Goal: Use online tool/utility: Utilize a website feature to perform a specific function

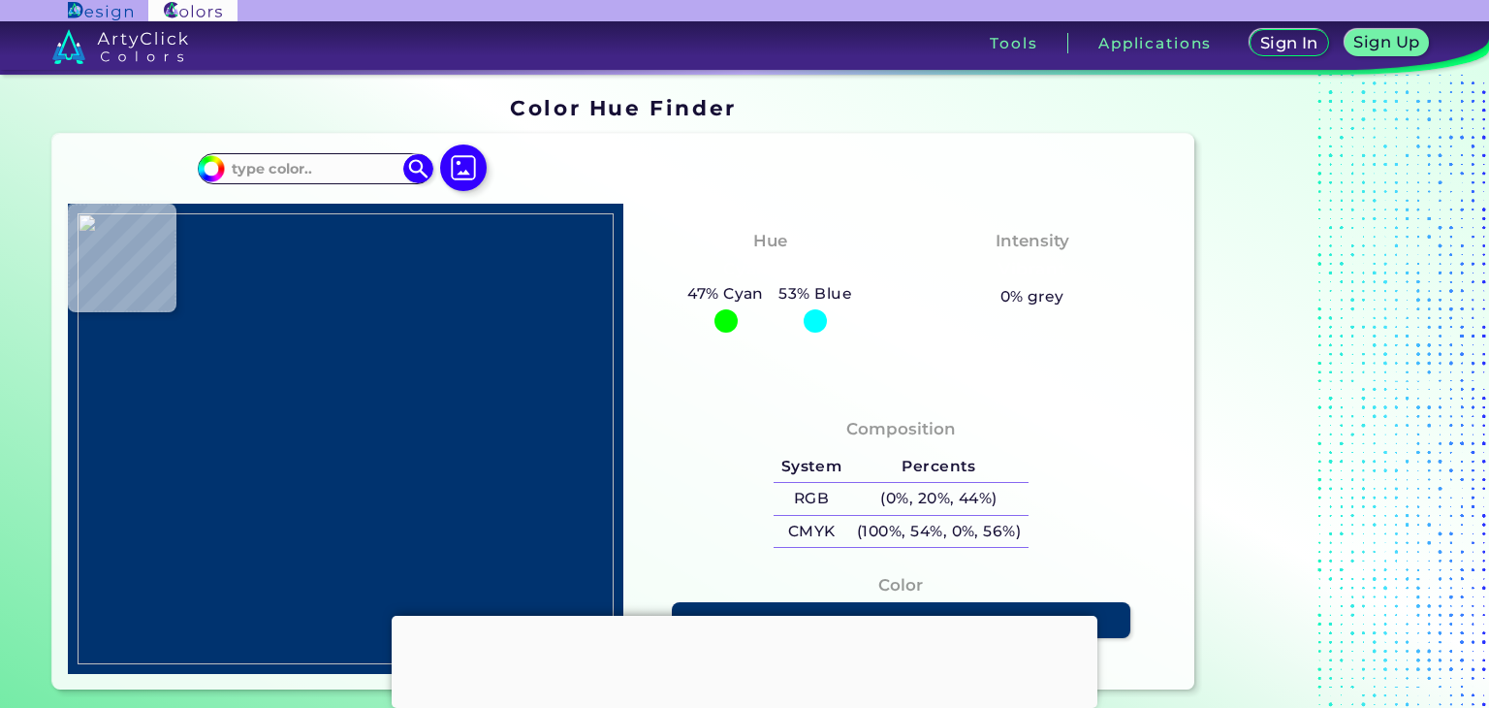
type input "#68614d"
type input "#68614D"
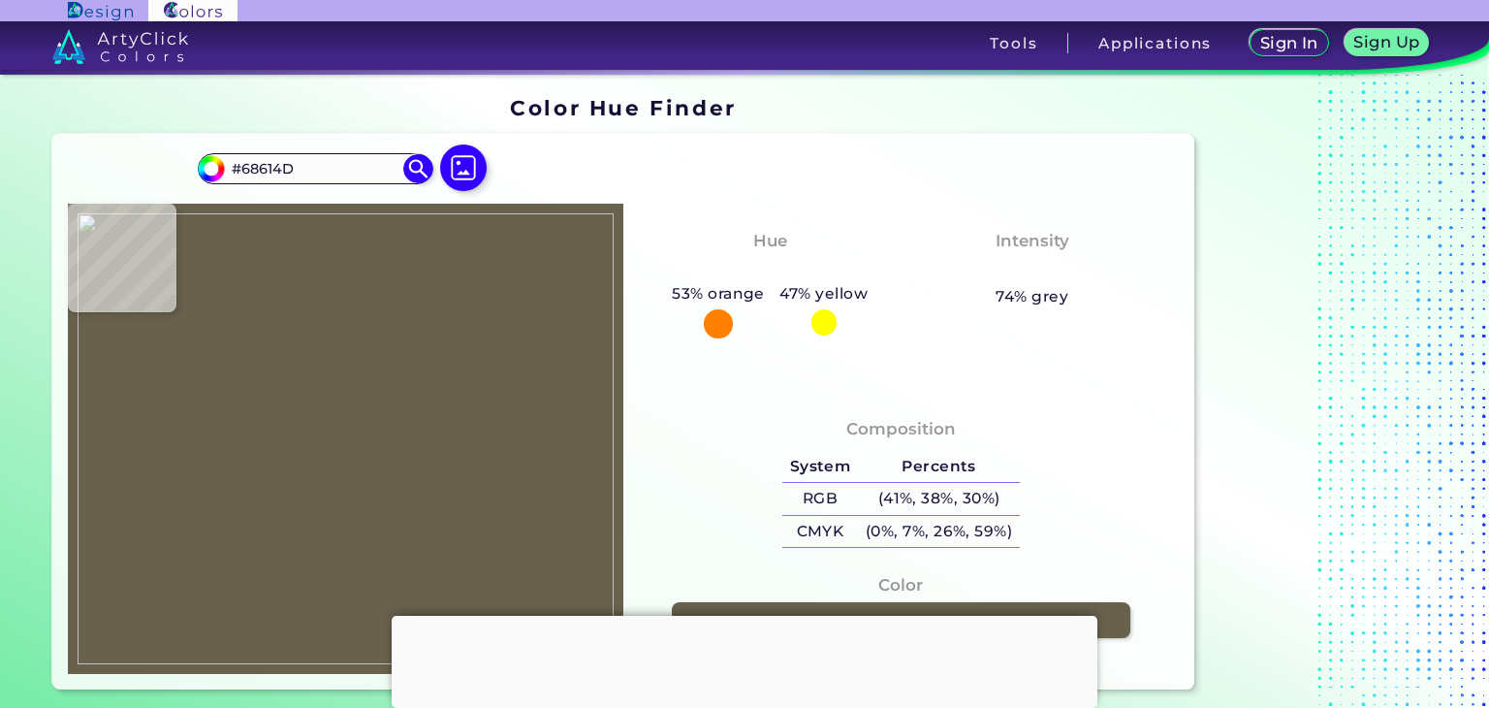
type input "#593fae"
type input "#593FAE"
type input "#4767e4"
type input "#4767E4"
type input "#4762e4"
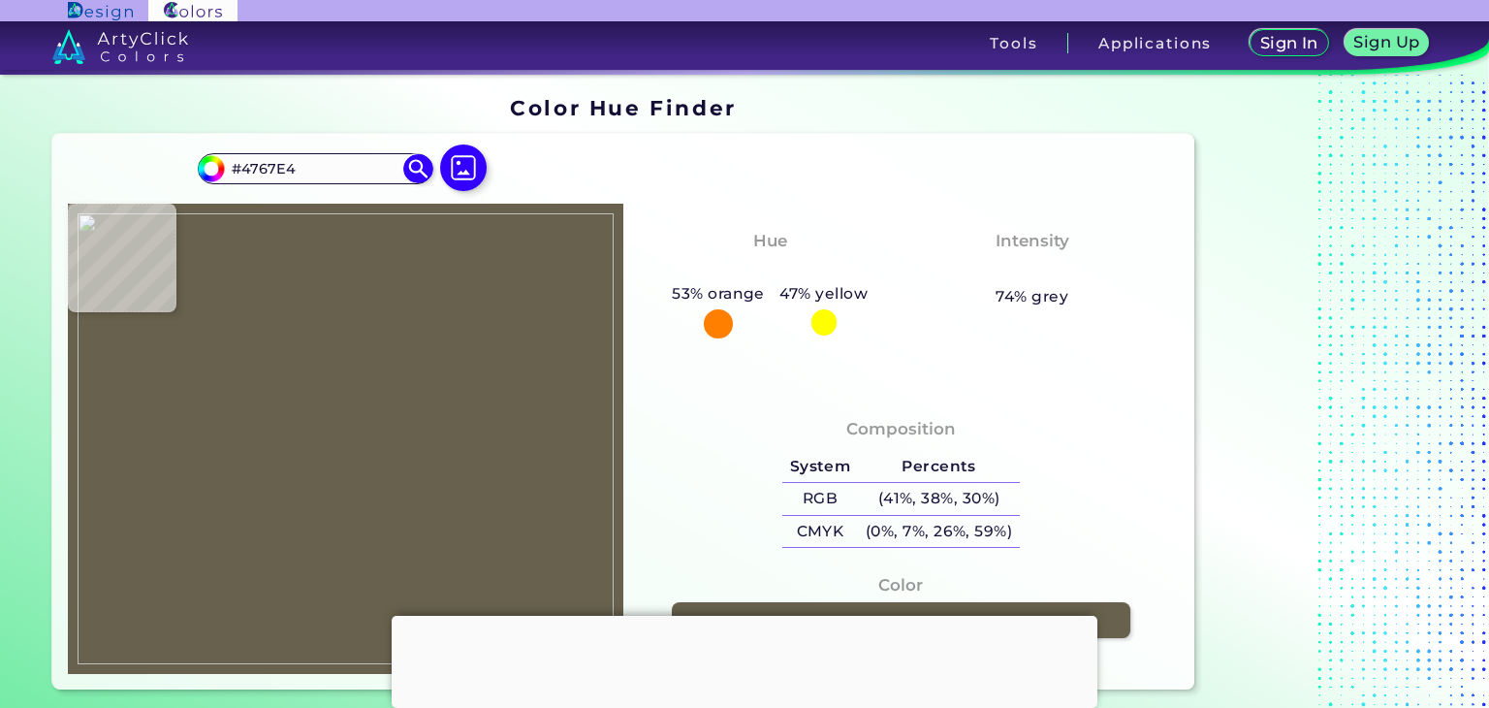
type input "#4762E4"
type input "#4765e4"
type input "#4765E4"
type input "#2d57db"
type input "#2D57DB"
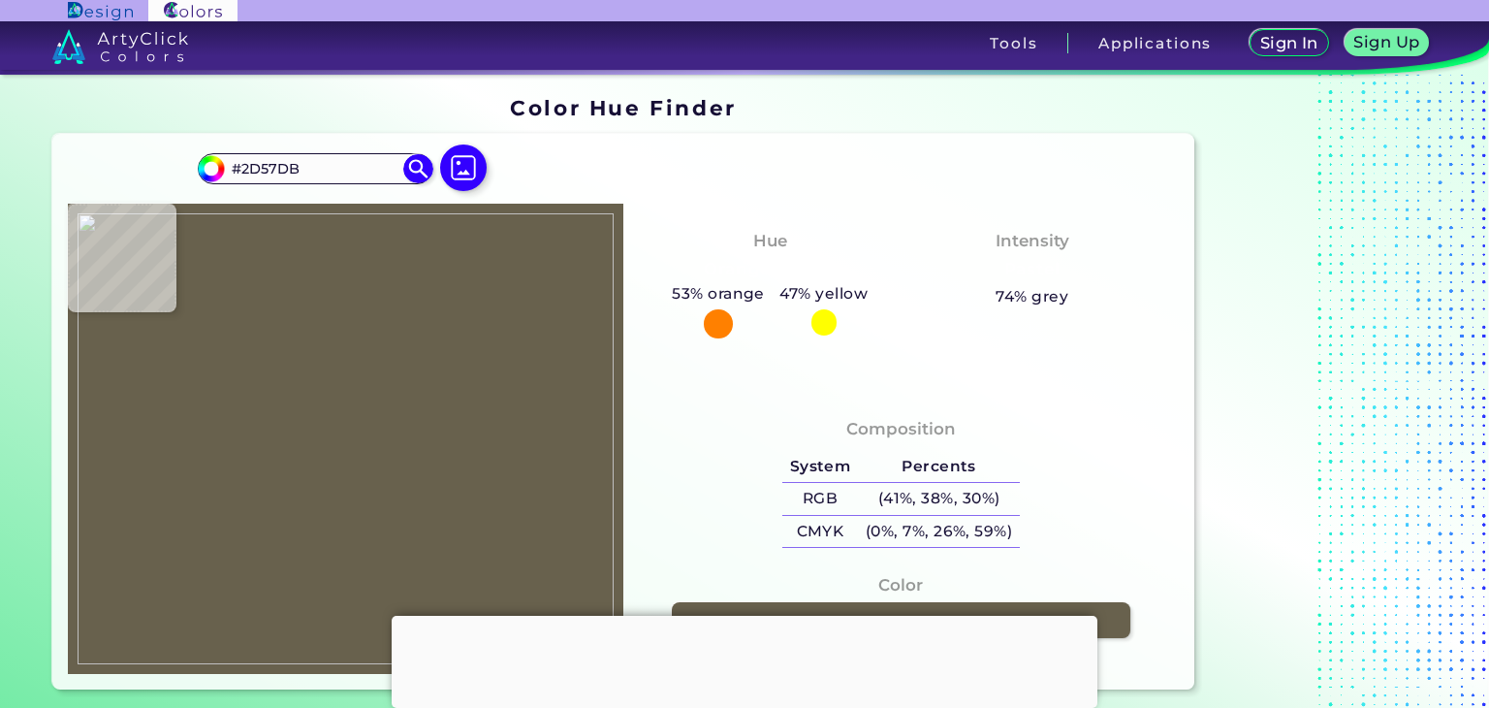
type input "#c7eeab"
type input "#C7EEAB"
type input "#c8f0ad"
type input "#C8F0AD"
type input "#c5ecaa"
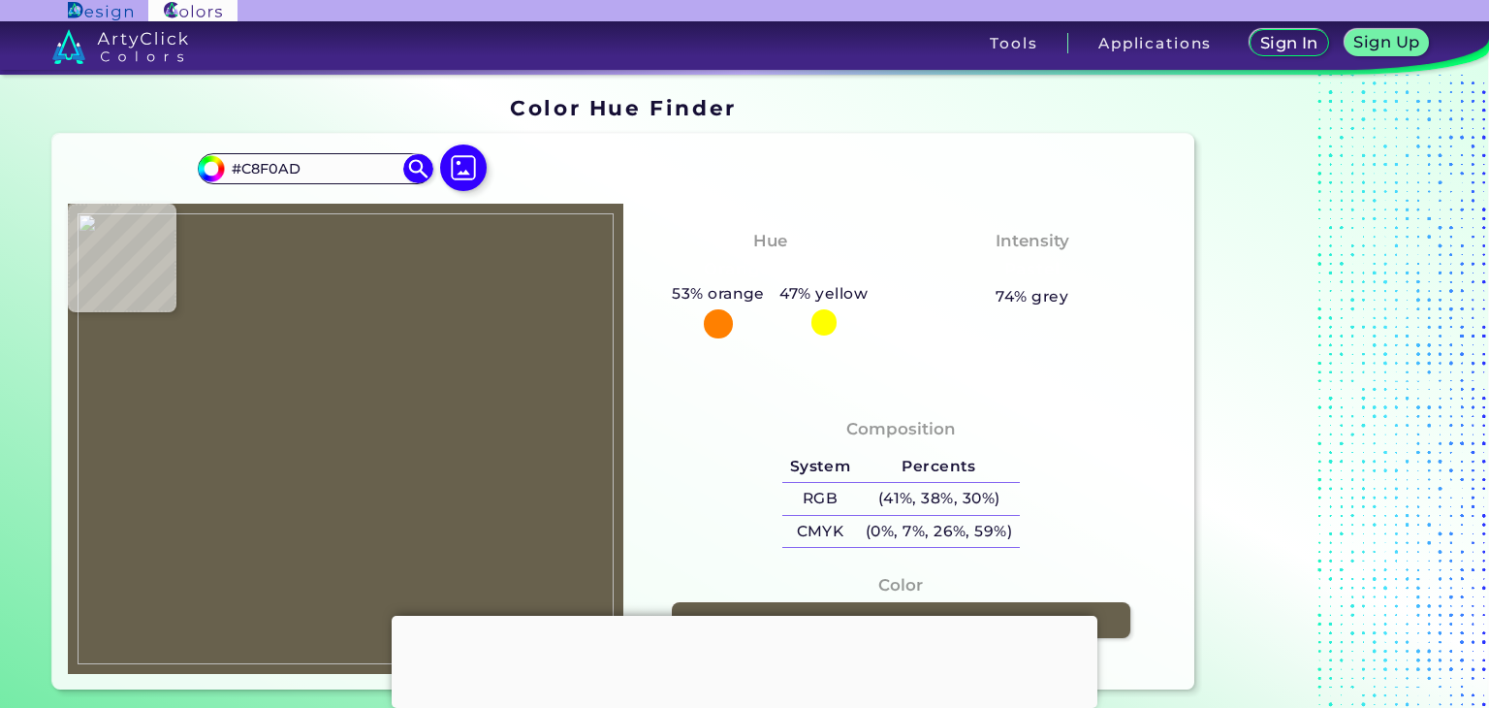
type input "#C5ECAA"
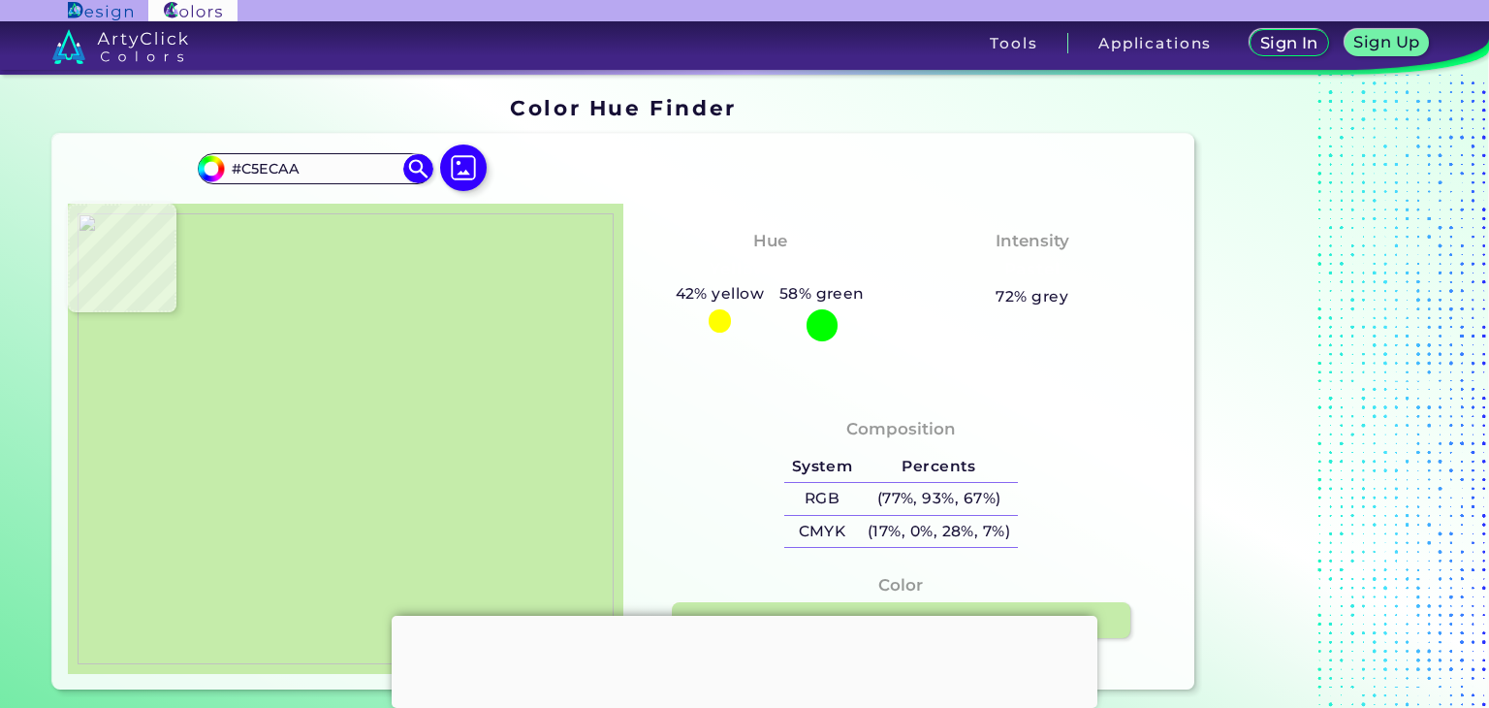
type input "#c8efac"
type input "#C8EFAC"
type input "#cbf3af"
type input "#CBF3AF"
type input "#a4a4a4"
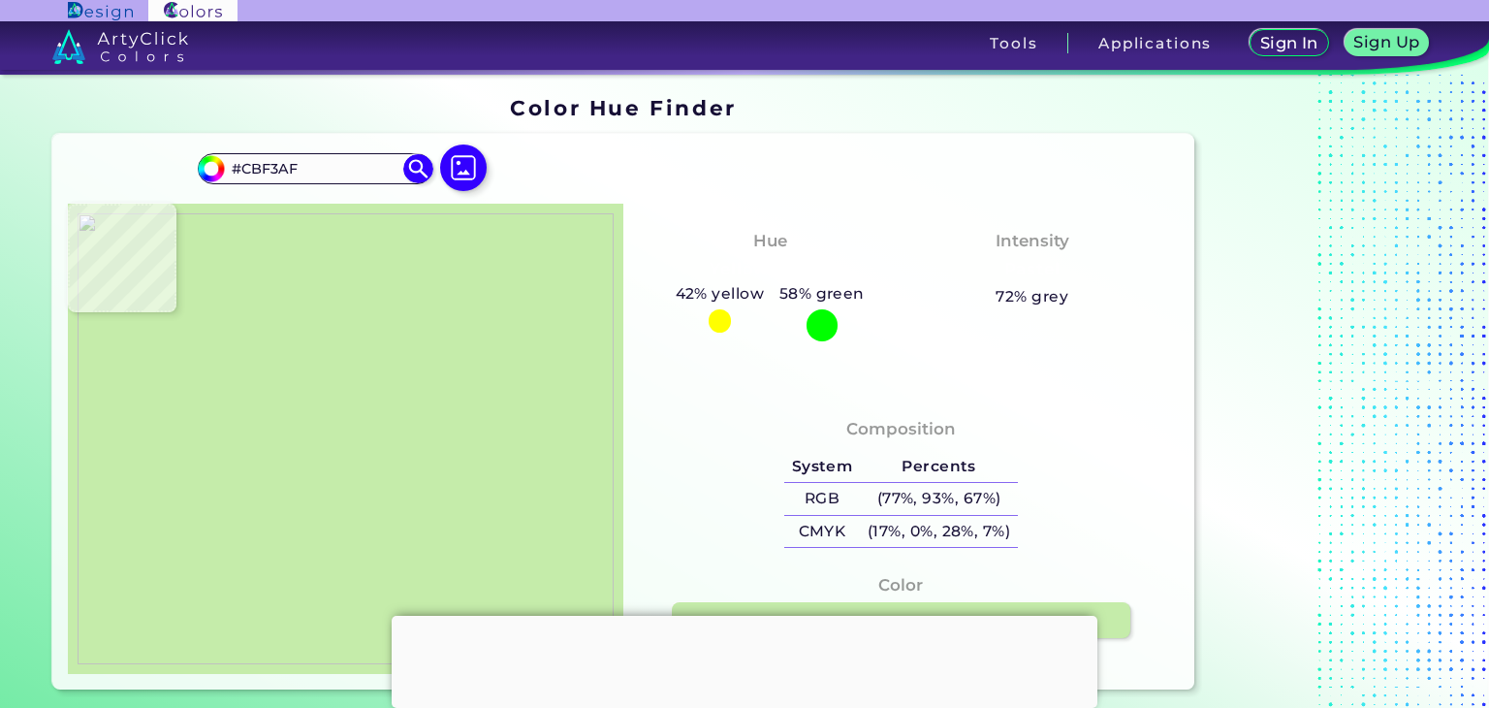
type input "#A4A4A4"
type input "#a3a3a3"
type input "#A3A3A3"
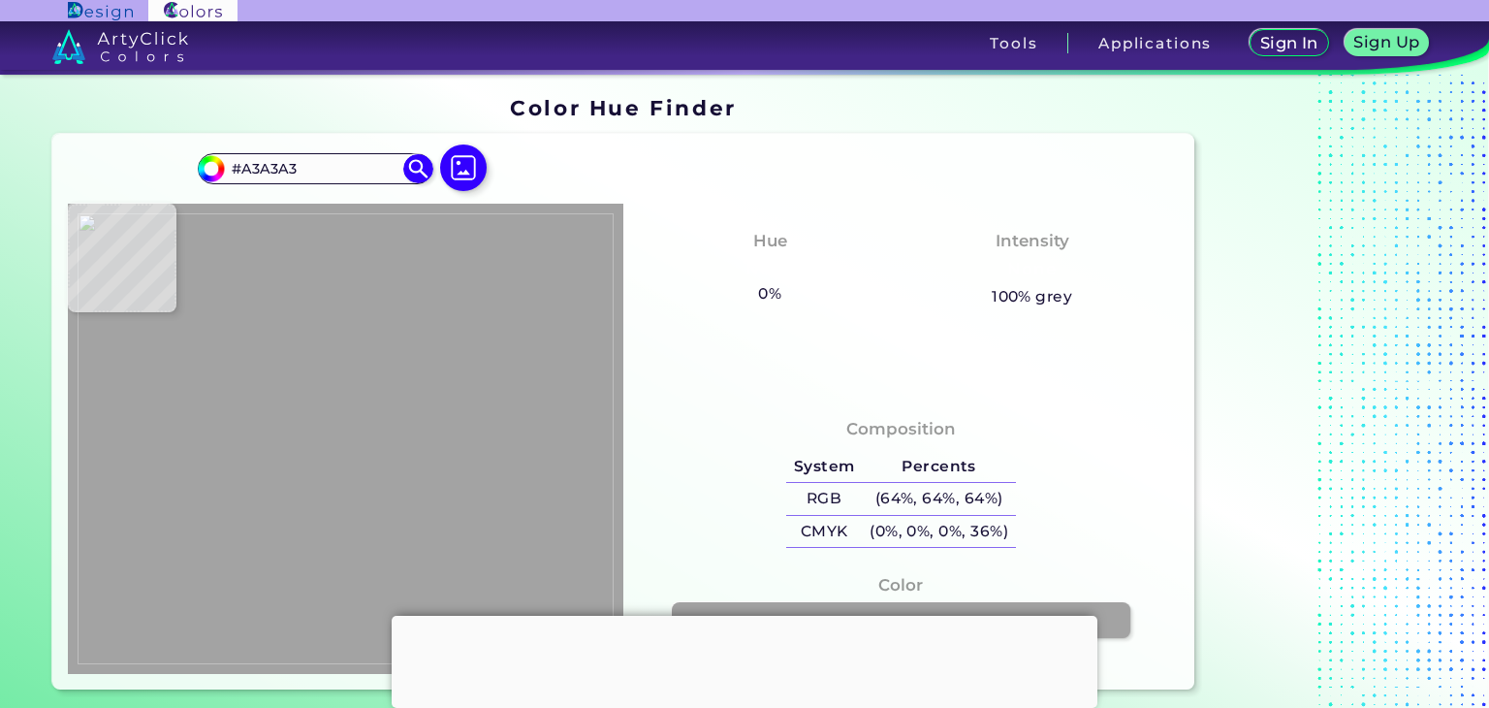
type input "#a4a4a4"
type input "#A4A4A4"
type input "#a5a5a5"
type input "#A5A5A5"
type input "#a6a6a6"
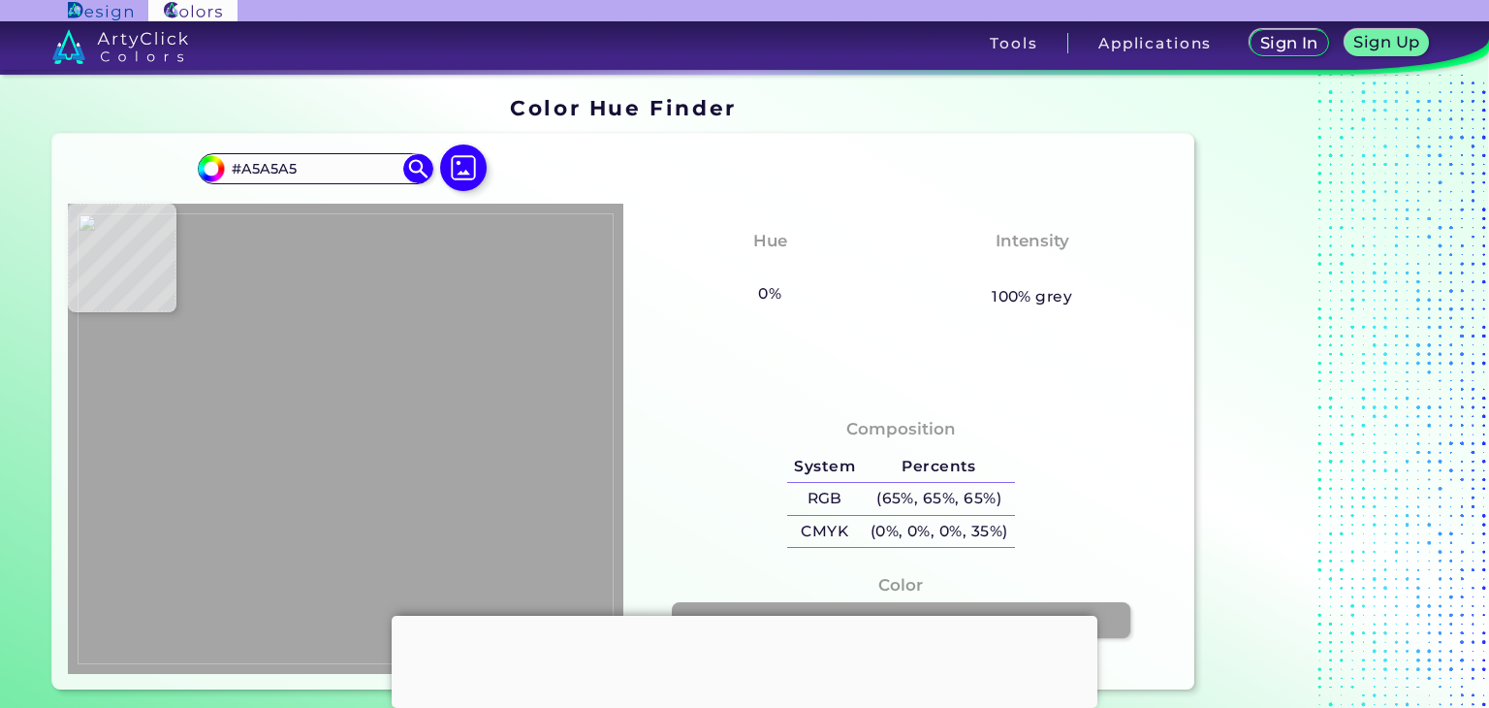
type input "#A6A6A6"
type input "#a5a5a5"
type input "#A5A5A5"
type input "#a4a4a4"
type input "#A4A4A4"
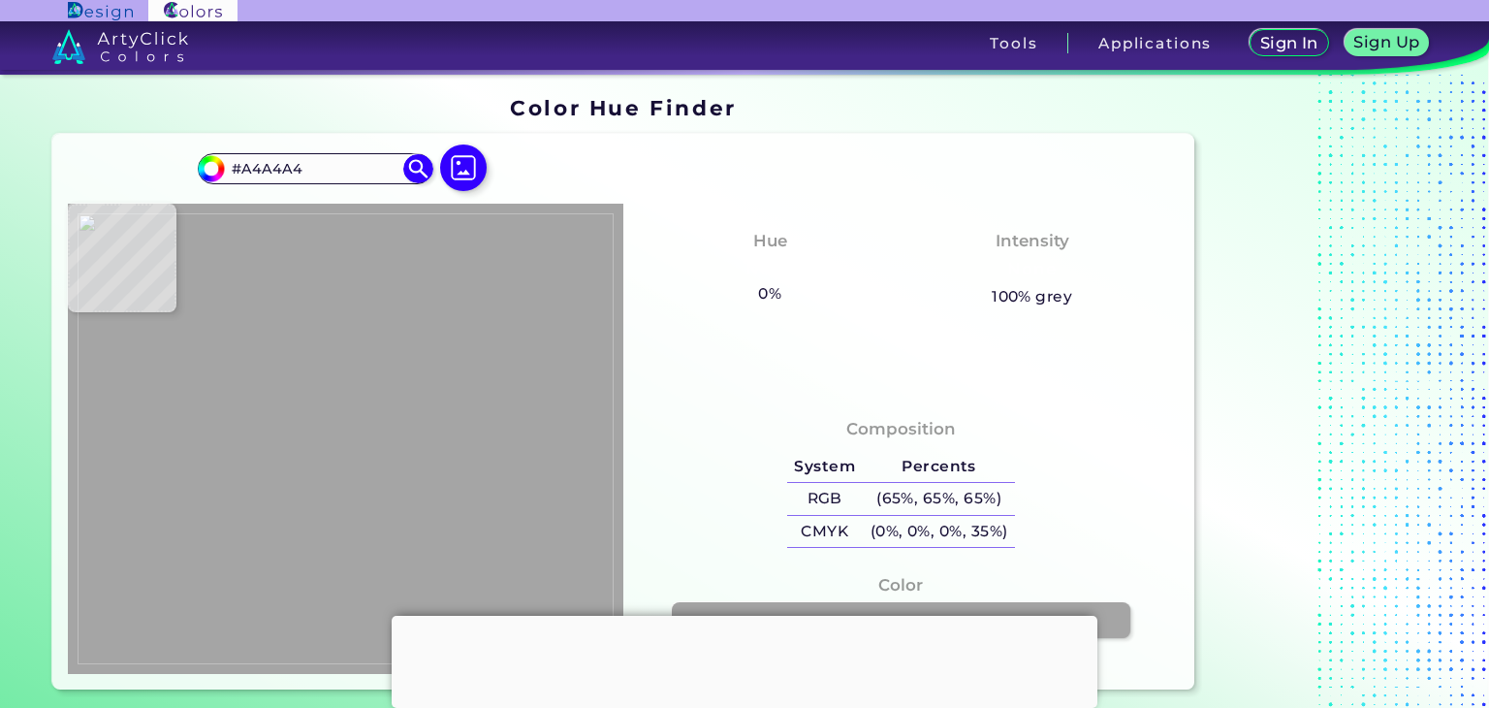
type input "#a3a3a3"
type input "#A3A3A3"
type input "#a2a2a2"
type input "#A2A2A2"
type input "#a3a3a3"
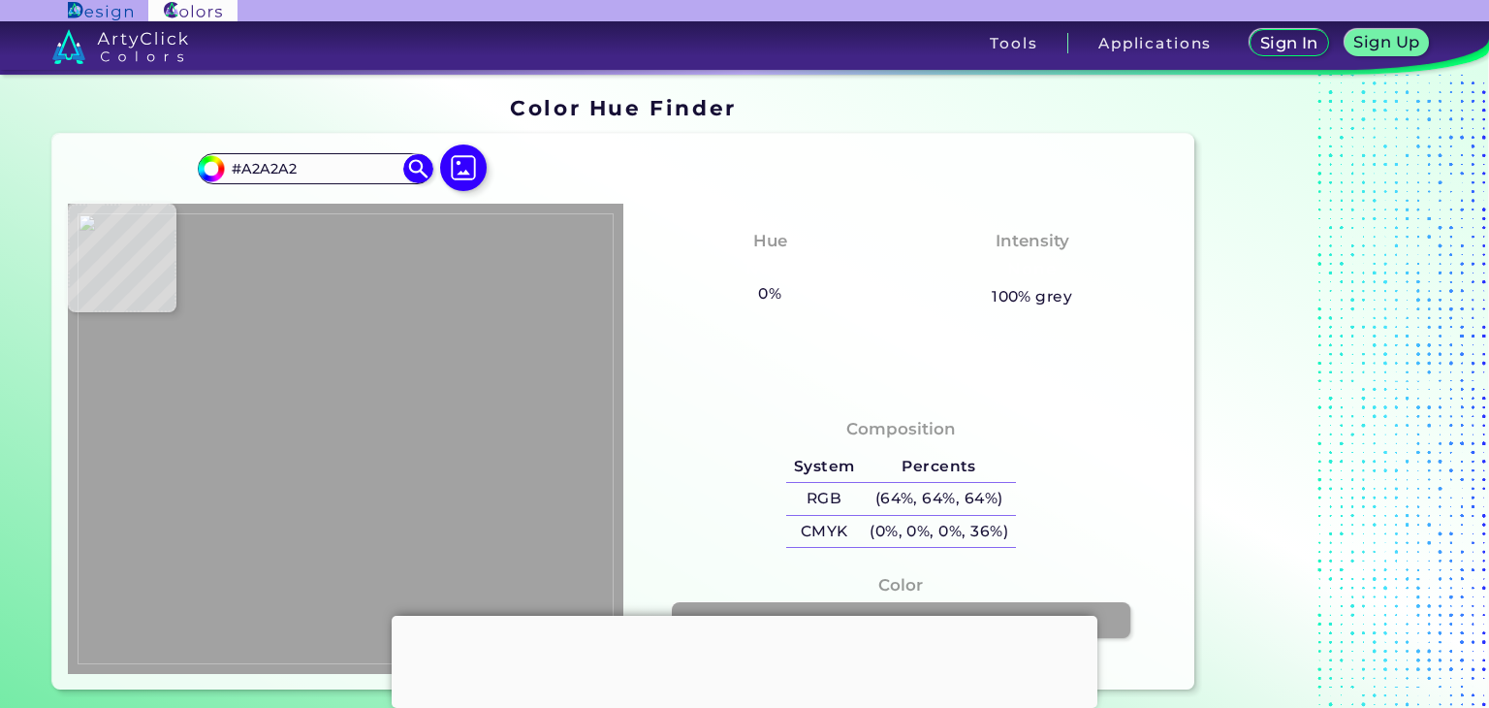
type input "#A3A3A3"
type input "#a4a4a4"
type input "#A4A4A4"
type input "#a5a5a5"
type input "#A5A5A5"
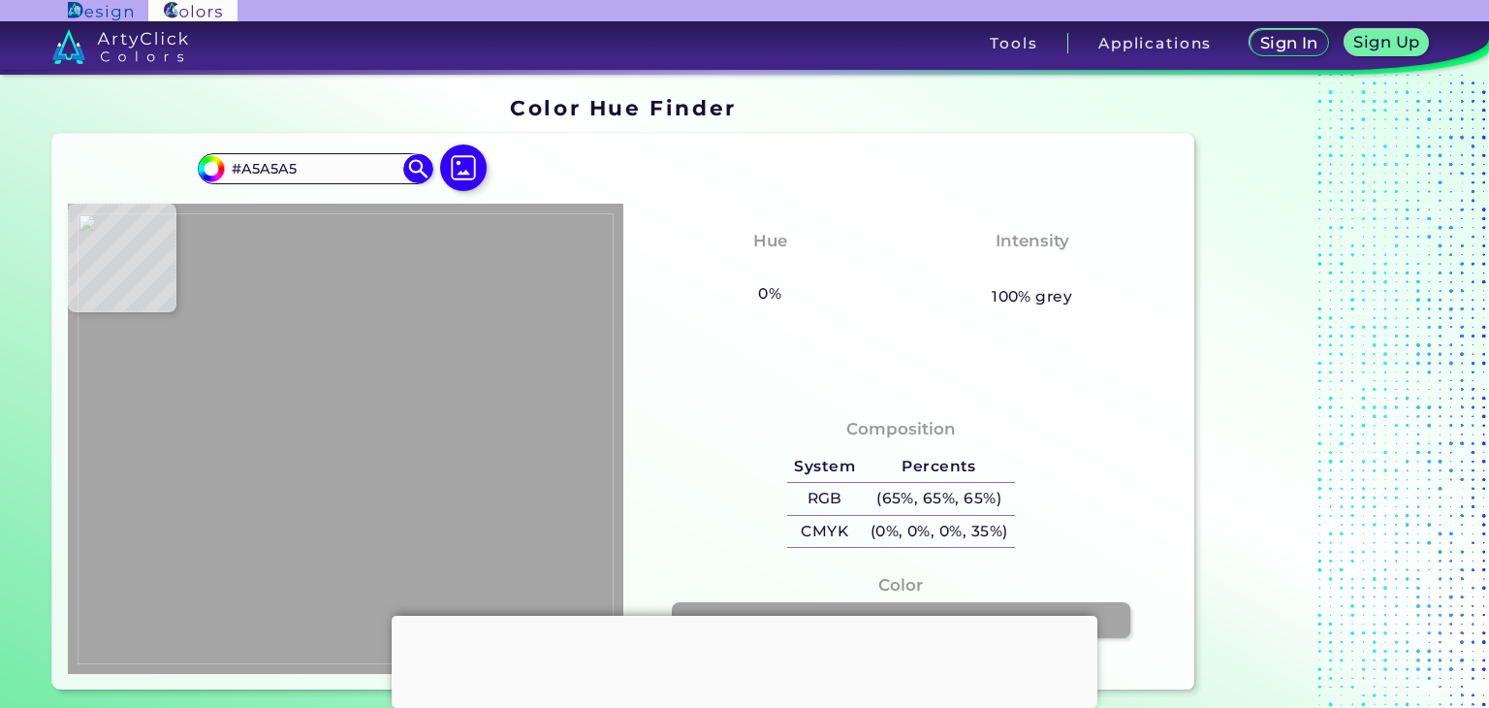
type input "#a4a4a4"
type input "#A4A4A4"
type input "#a3a3a3"
type input "#A3A3A3"
type input "#a2a2a2"
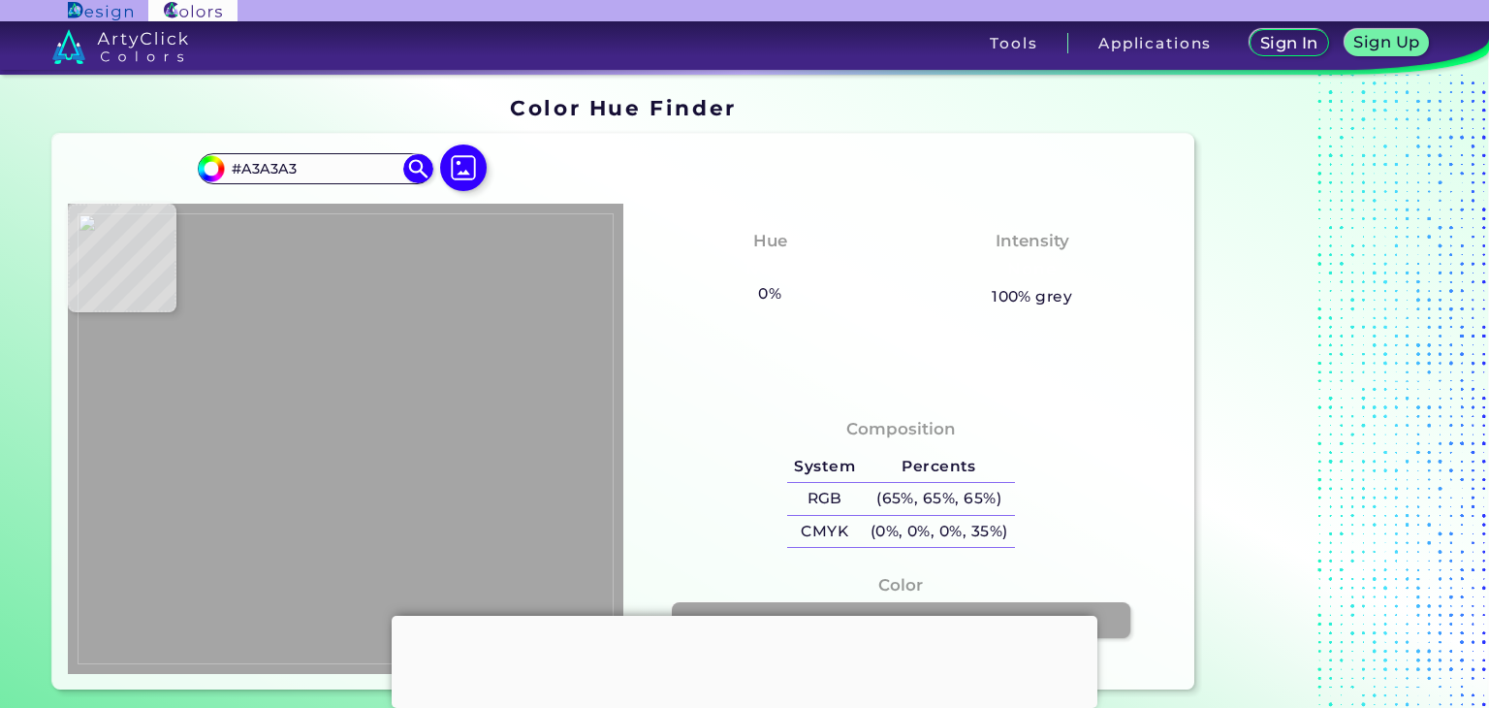
type input "#A2A2A2"
type input "#a3a3a3"
type input "#A3A3A3"
type input "#a4a4a4"
type input "#A4A4A4"
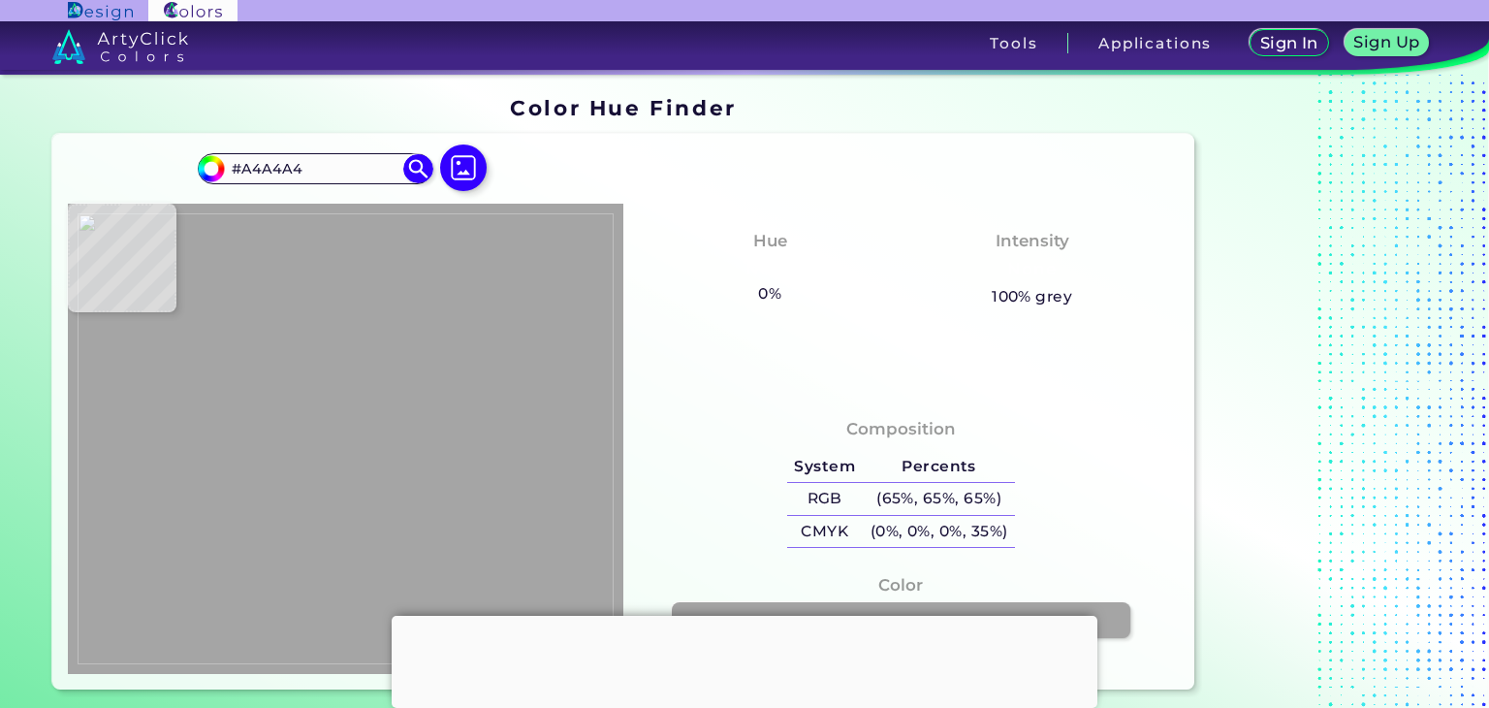
type input "#a3a3a3"
type input "#A3A3A3"
type input "#a0a0a0"
type input "#A0A0A0"
type input "#a4a4a4"
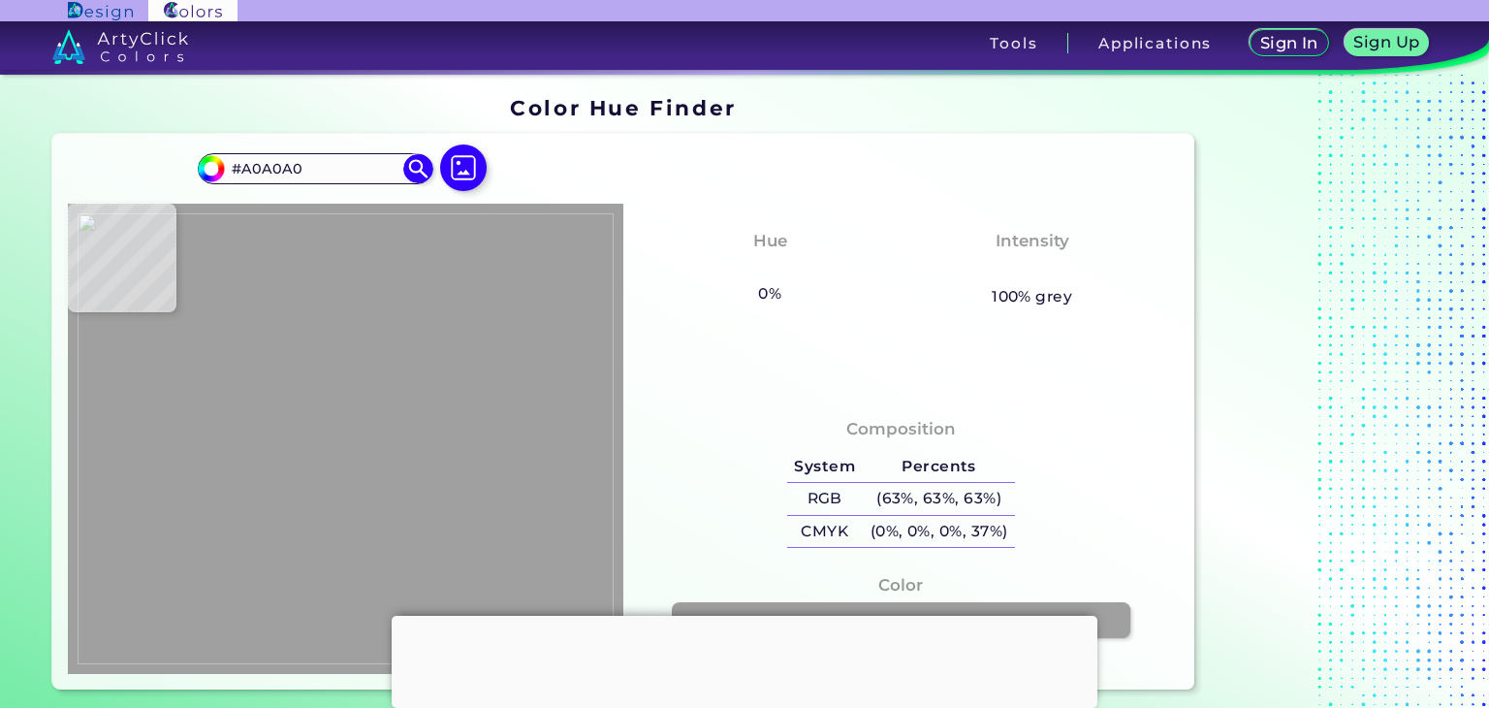
type input "#A4A4A4"
type input "#a3a3a3"
type input "#A3A3A3"
type input "#a2a2a2"
type input "#A2A2A2"
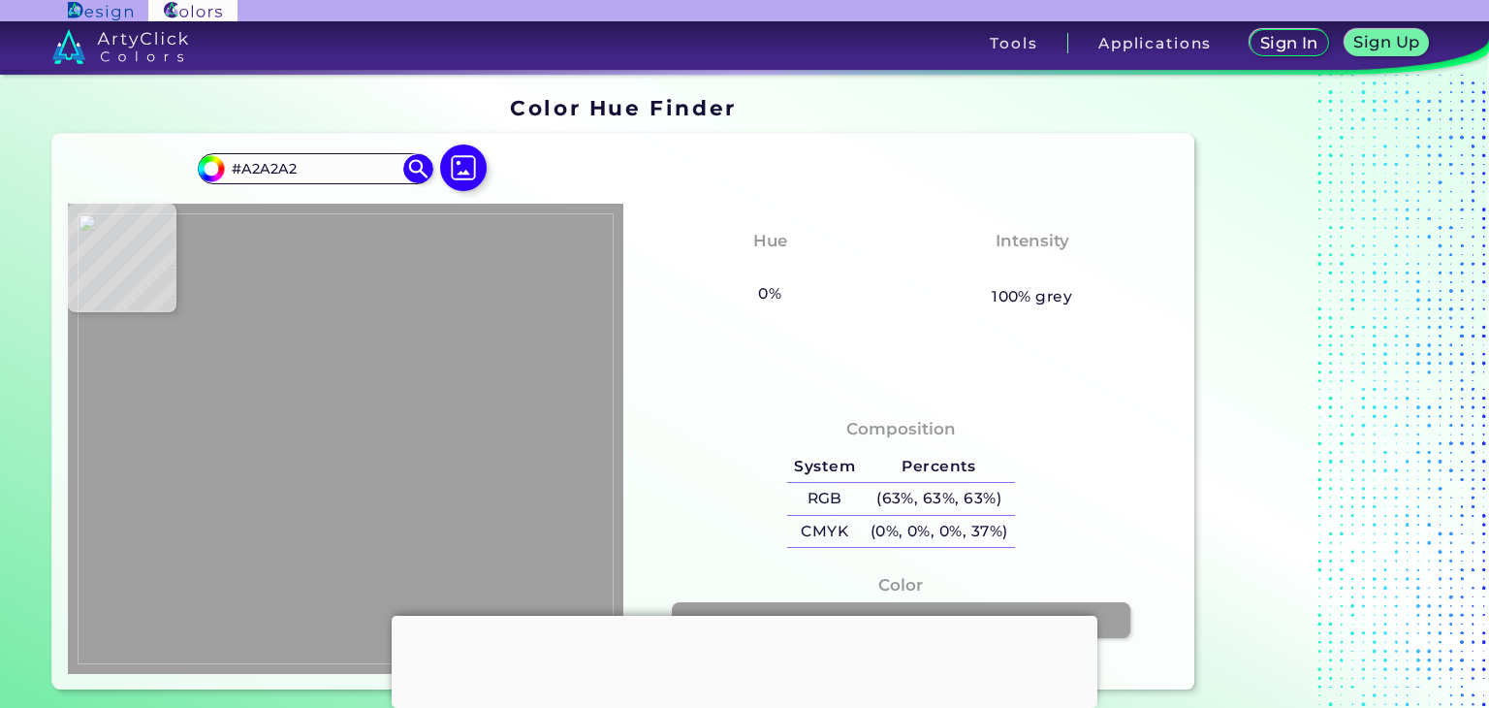
type input "#a1a1a1"
type input "#A1A1A1"
type input "#a0a0a0"
type input "#A0A0A0"
type input "#9f9f9f"
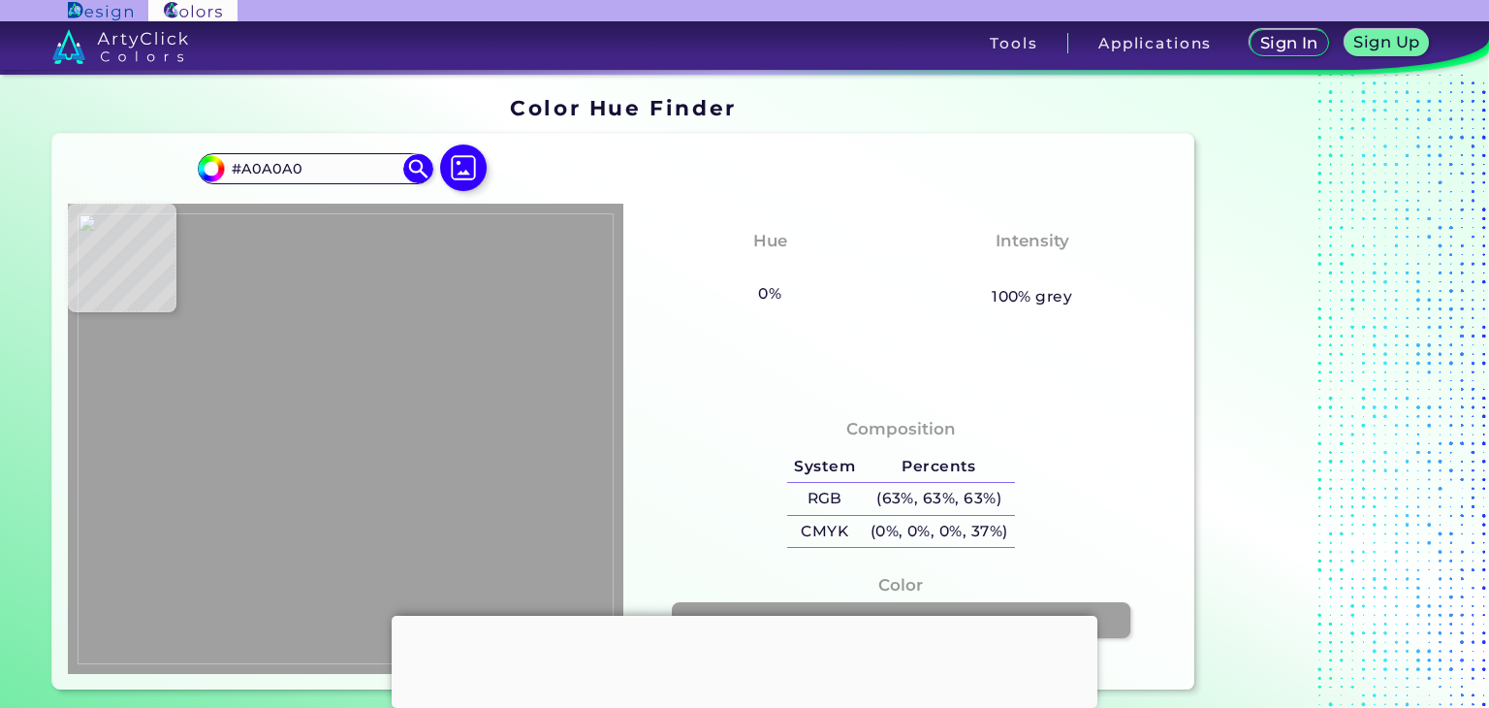
type input "#9F9F9F"
type input "#9e9e9e"
type input "#9E9E9E"
type input "#9d9d9d"
type input "#9D9D9D"
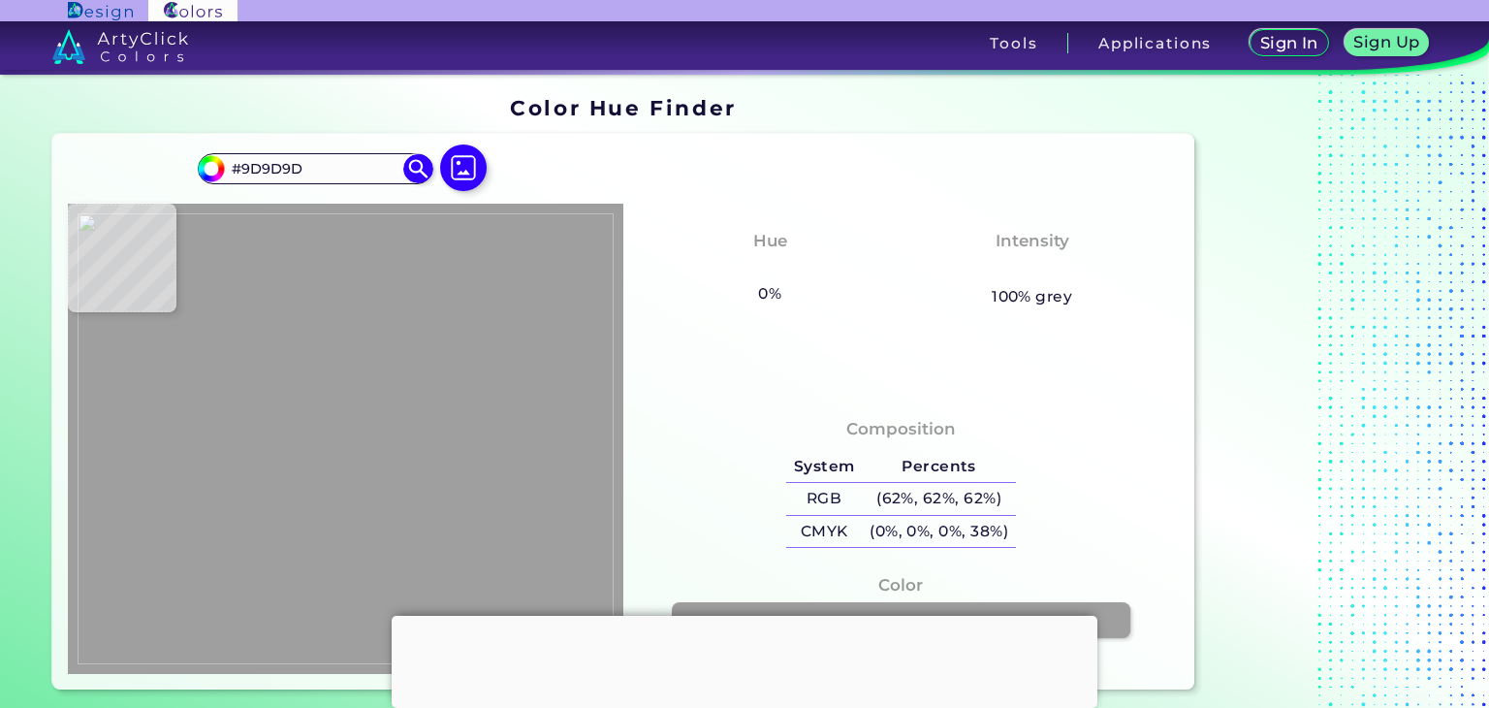
type input "#9c9c9c"
type input "#9C9C9C"
type input "#9b9b9b"
type input "#9B9B9B"
type input "#939393"
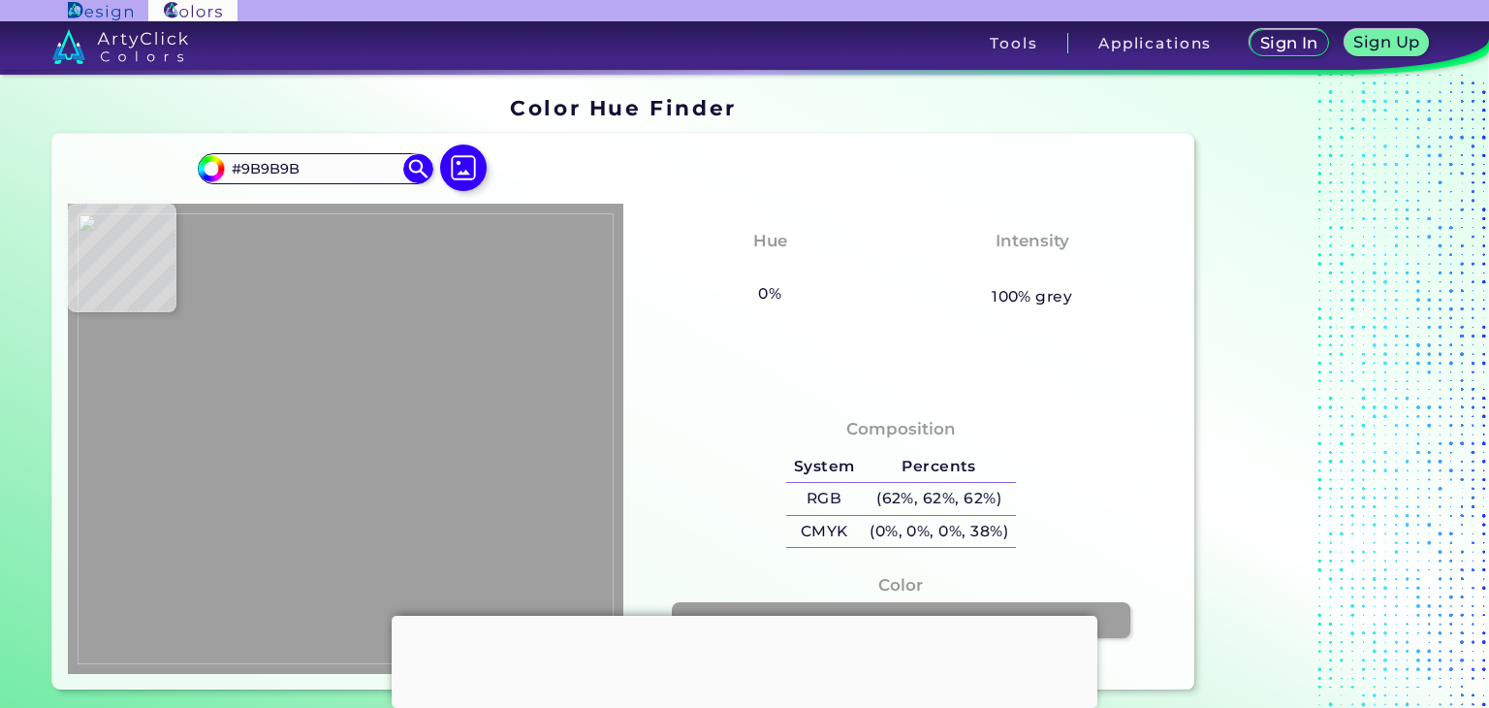
type input "#939393"
type input "#e54830"
type input "#E54830"
type input "#e64930"
type input "#E64930"
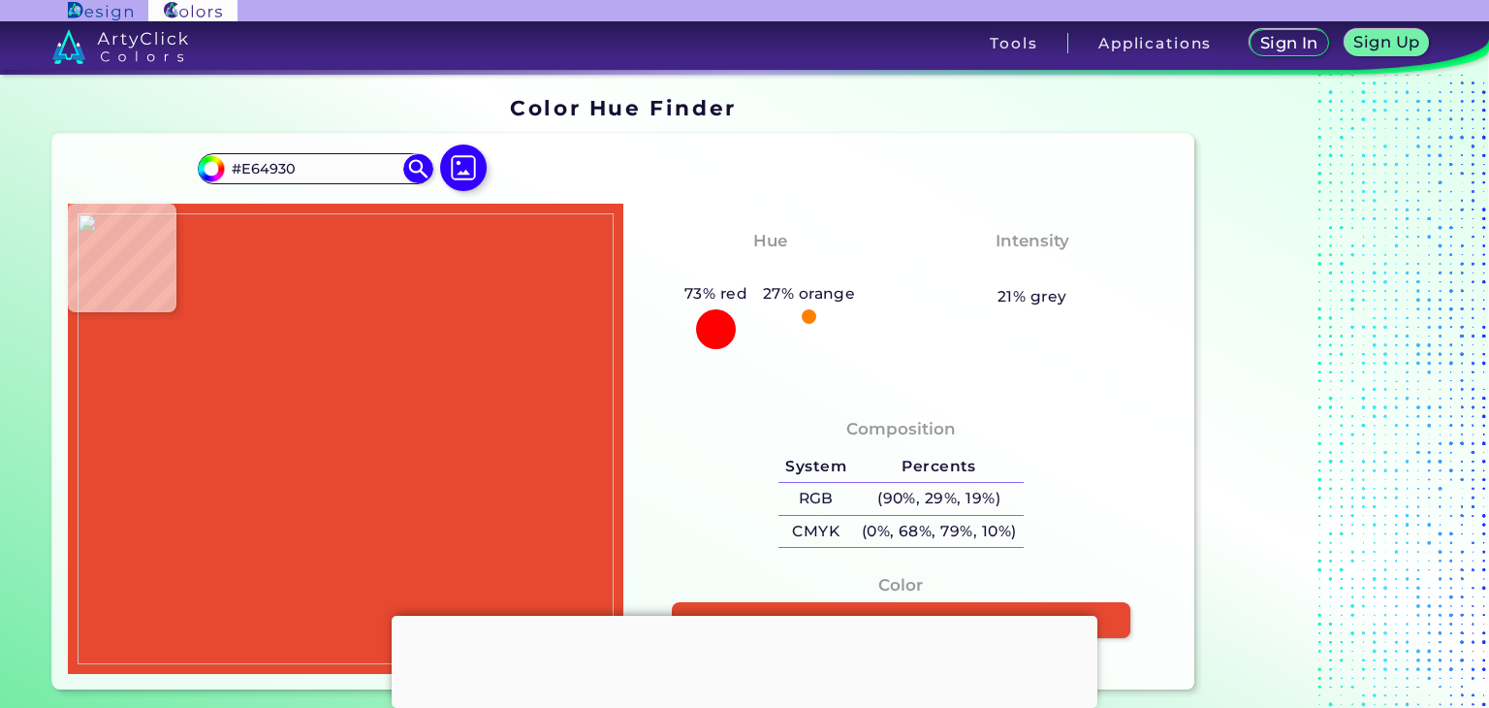
type input "#939393"
type input "#dc452e"
type input "#DC452E"
type input "#a7a7a7"
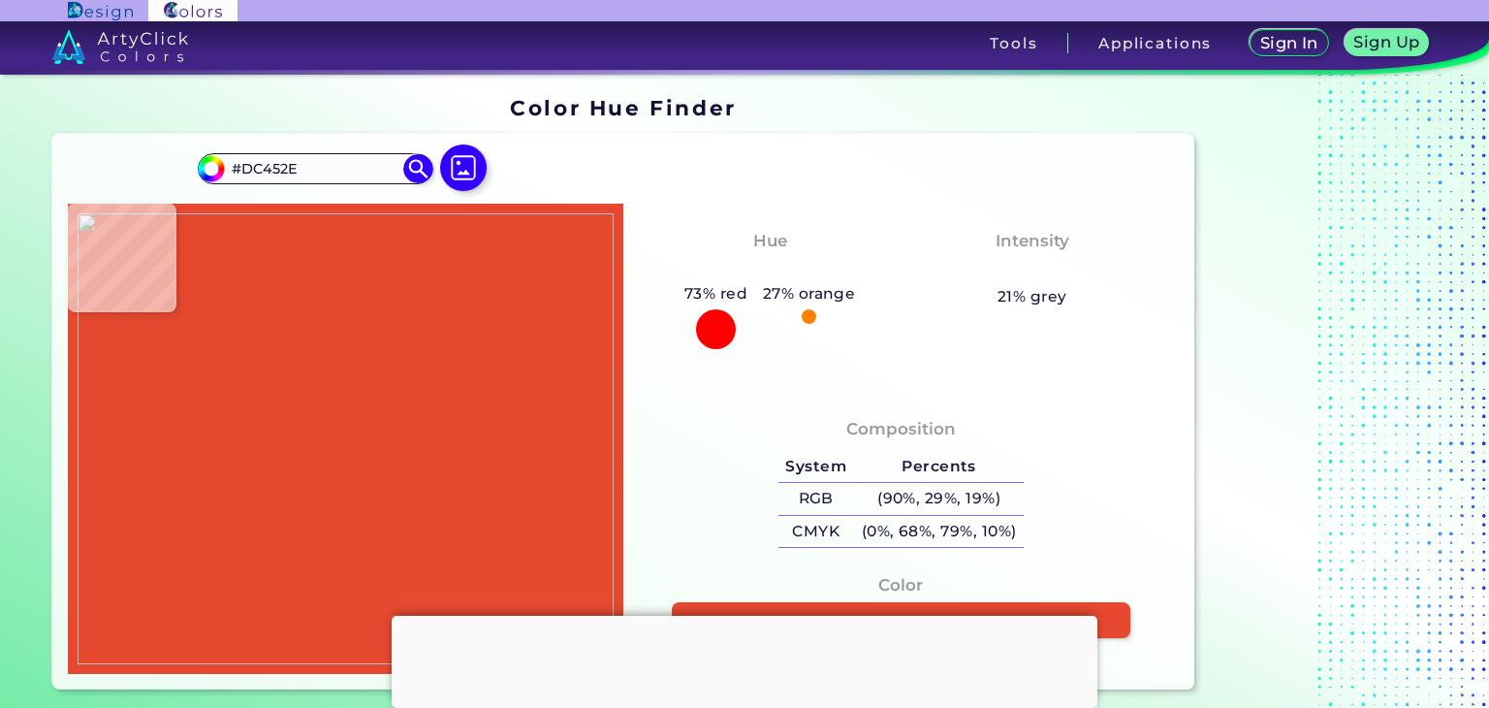
type input "#A7A7A7"
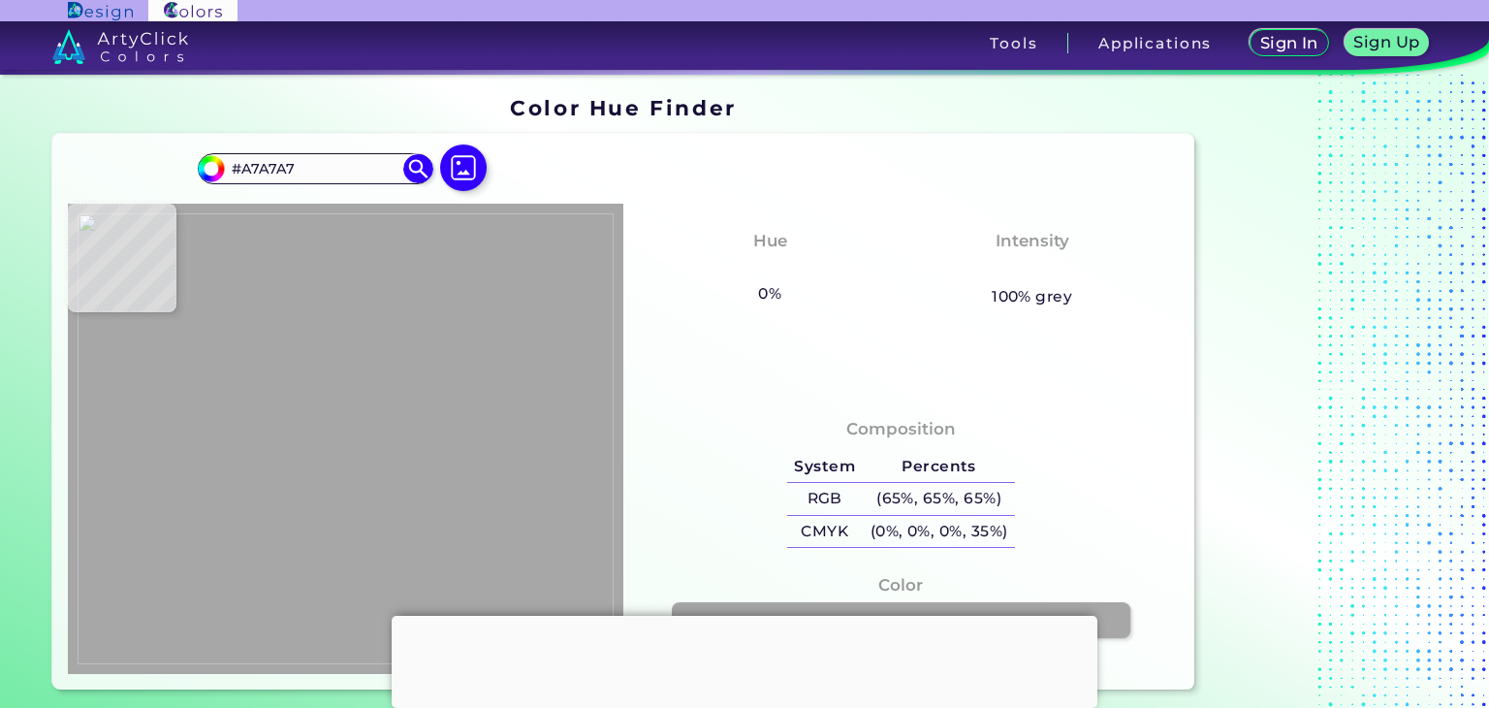
type input "#e74930"
type input "#E74930"
type input "#9b9b9b"
type input "#9B9B9B"
type input "#a0a0a0"
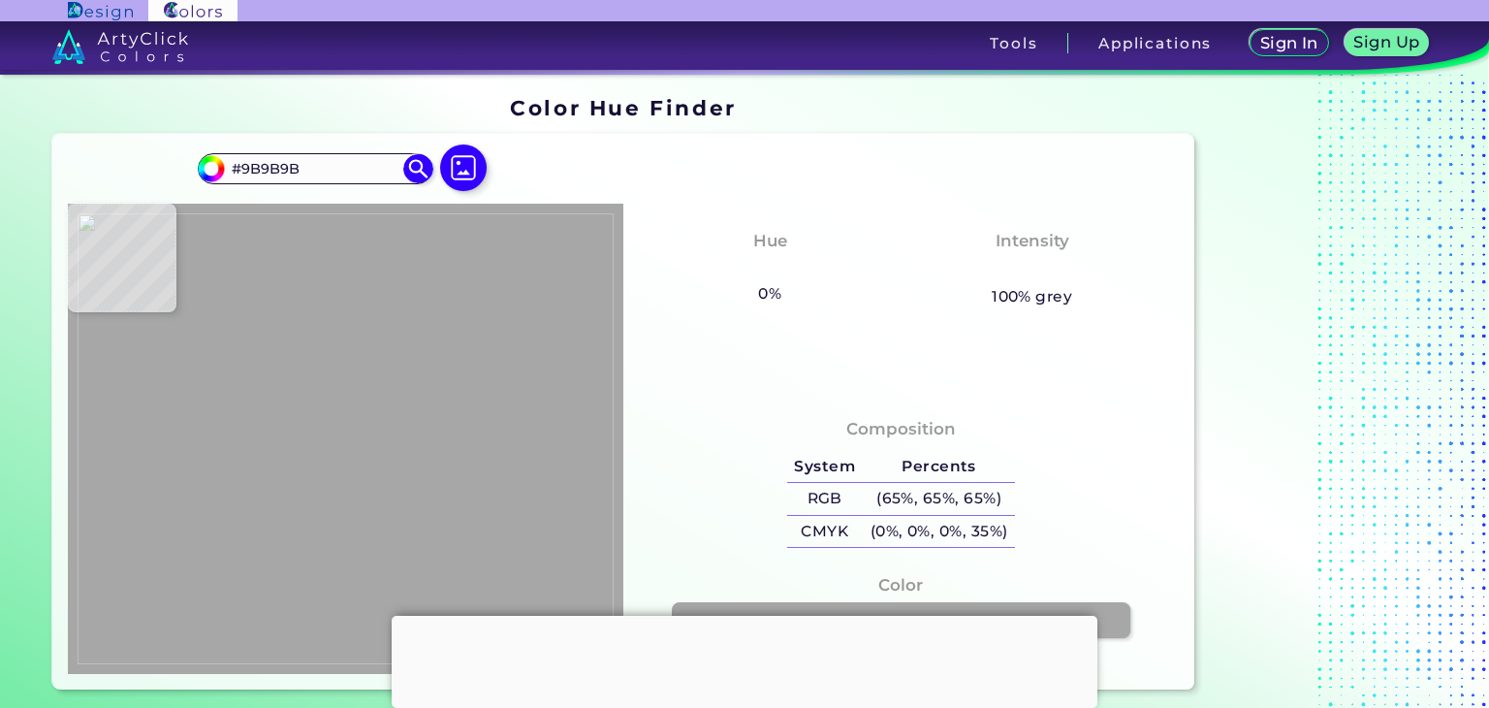
type input "#A0A0A0"
type input "#c2e9a8"
type input "#C2E9A8"
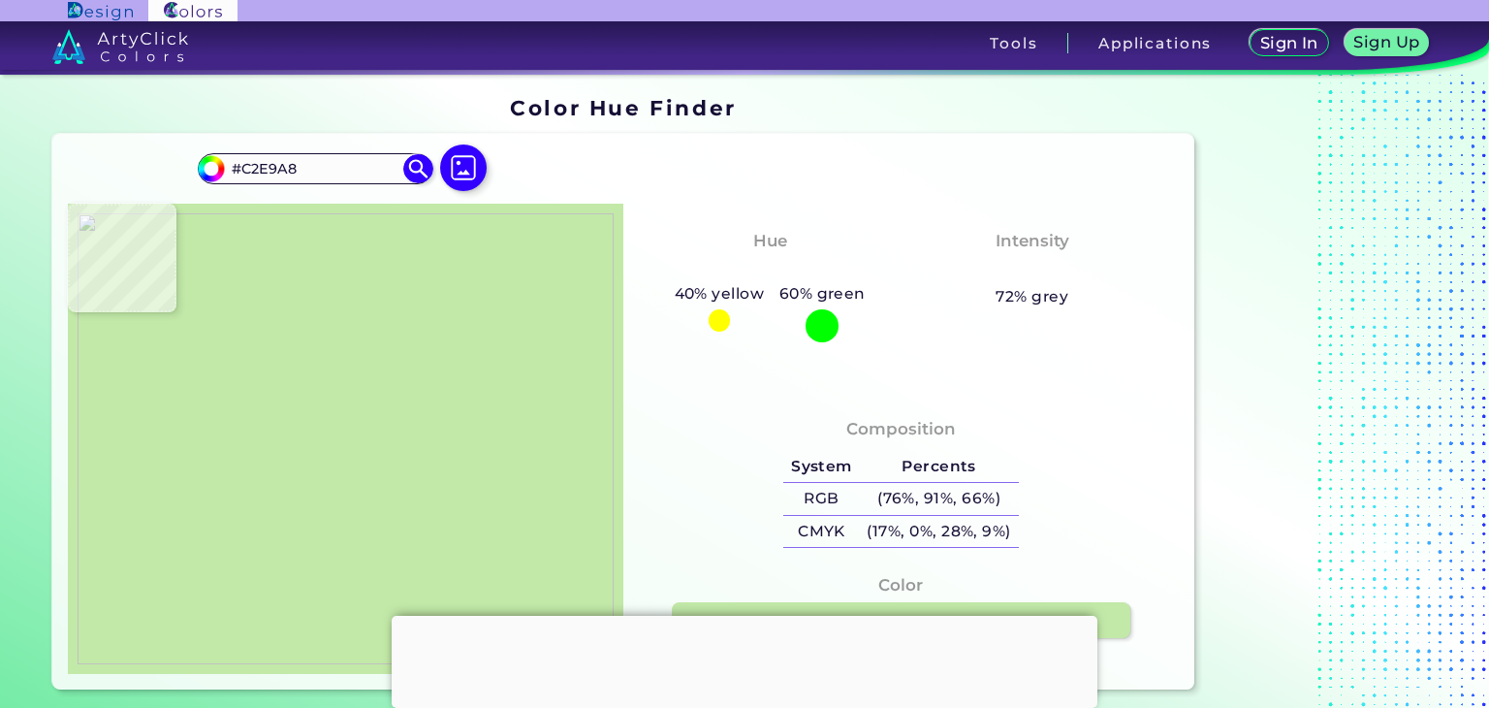
type input "#4795e4"
type input "#4795E4"
type input "#c9f0ad"
type input "#C9F0AD"
type input "#cbf3af"
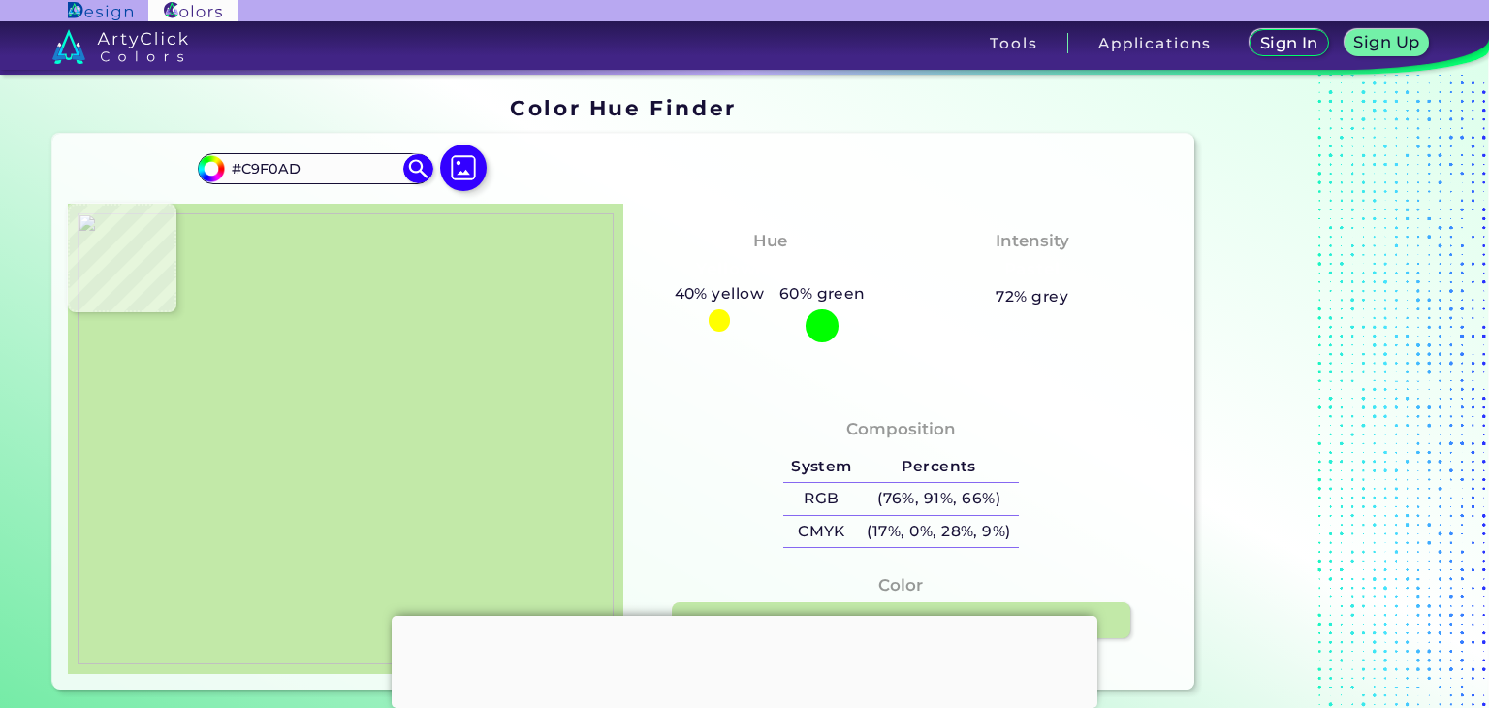
type input "#CBF3AF"
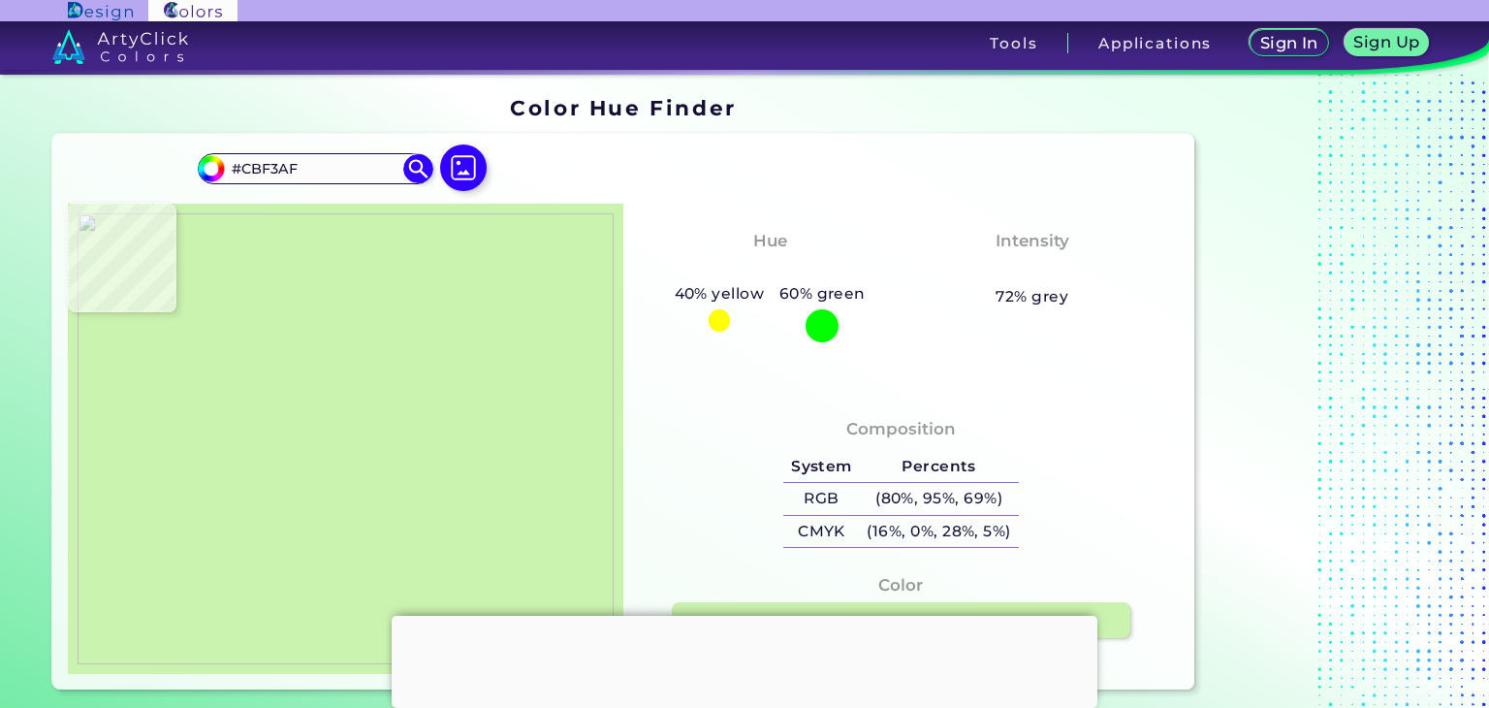
type input "#cbf3b0"
type input "#CBF3B0"
type input "#cbf3af"
type input "#CBF3AF"
type input "#cbf4b0"
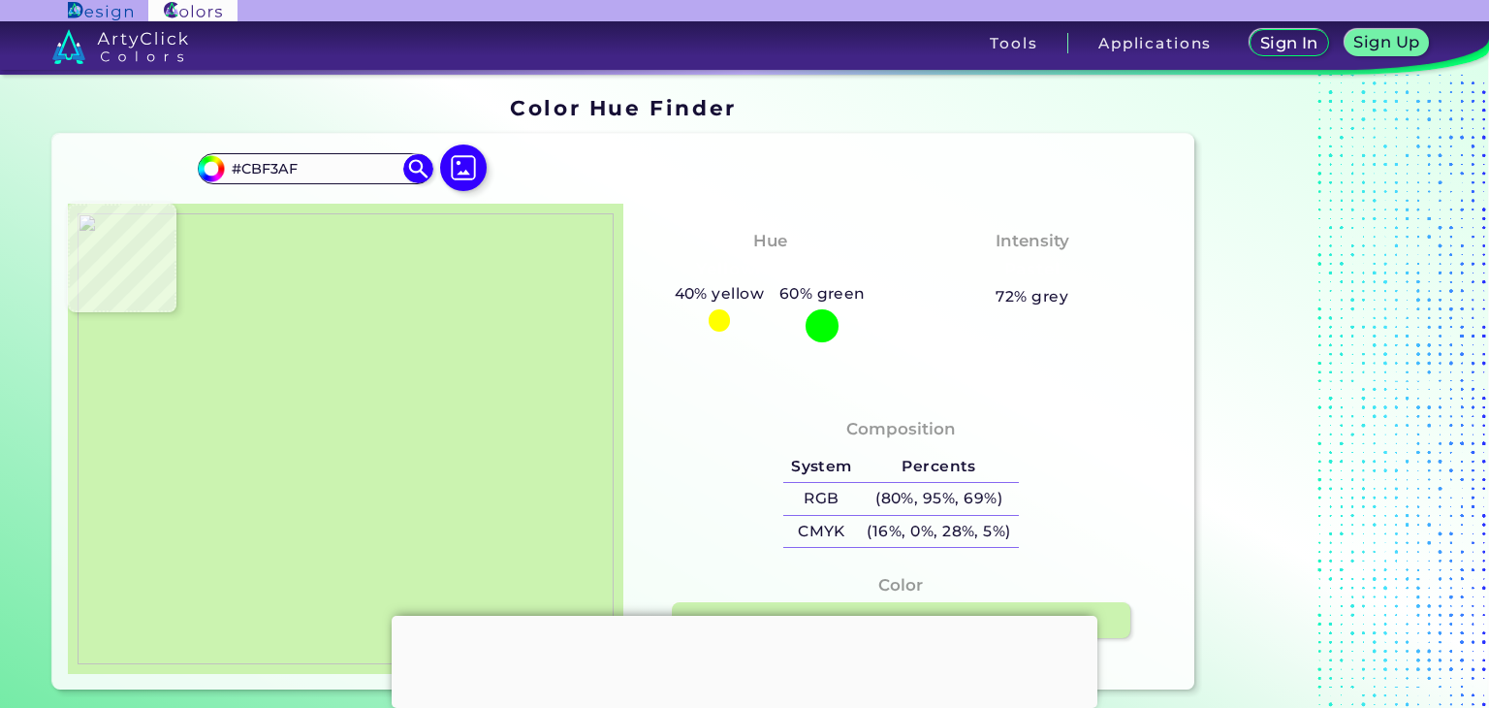
type input "#CBF4B0"
type input "#cbf3af"
type input "#CBF3AF"
type input "#cbf3b0"
type input "#CBF3B0"
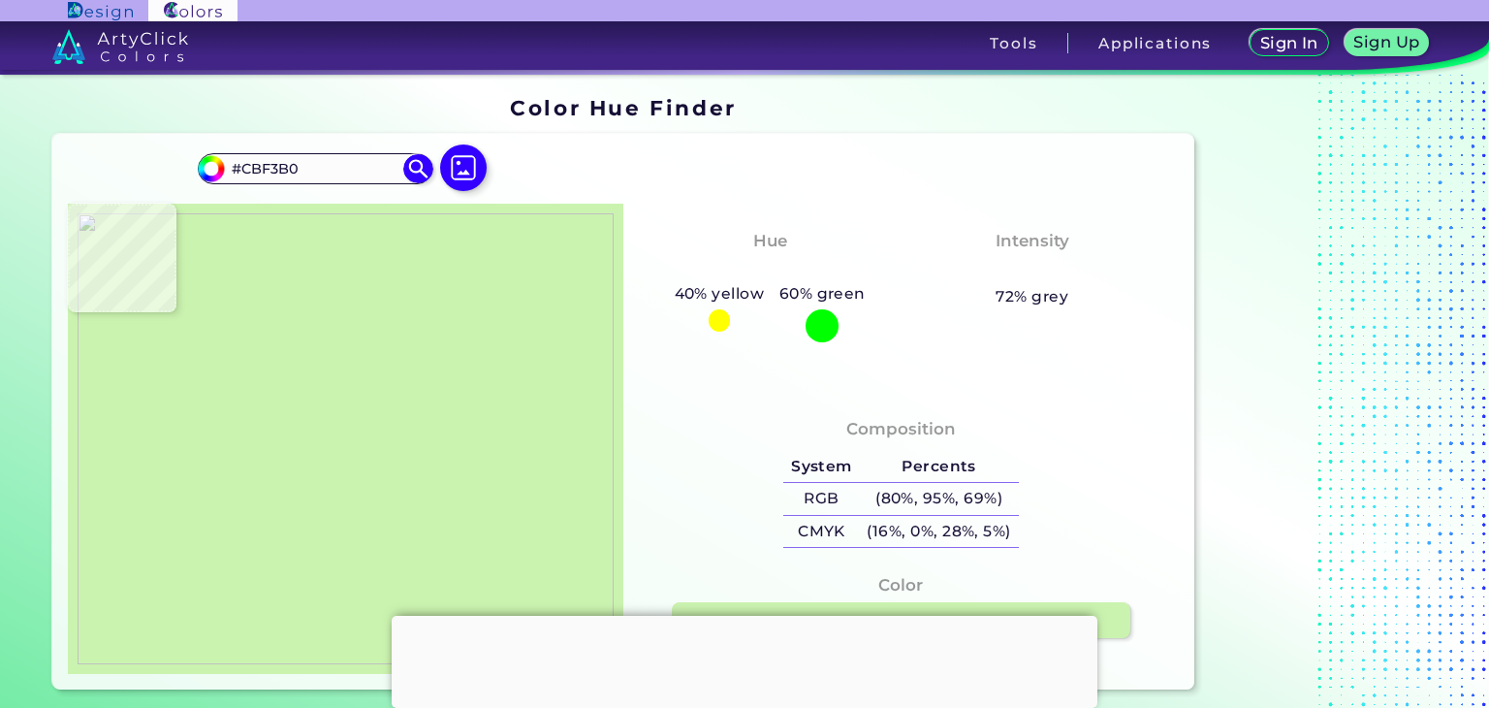
type input "#c9f1ae"
type input "#C9F1AE"
type input "#cbf3af"
type input "#CBF3AF"
type input "#caf2af"
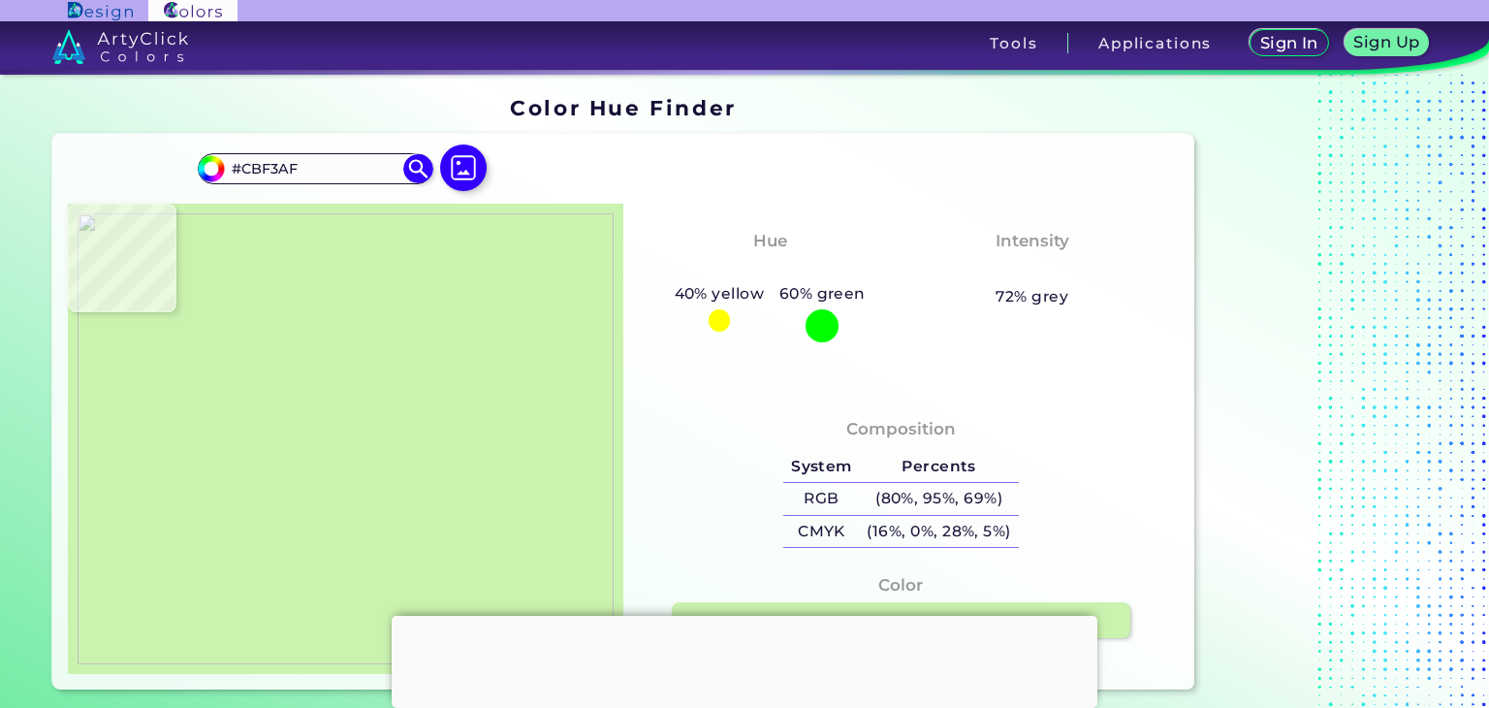
type input "#CAF2AF"
type input "#e74930"
type input "#E74930"
type input "#e84930"
type input "#E84930"
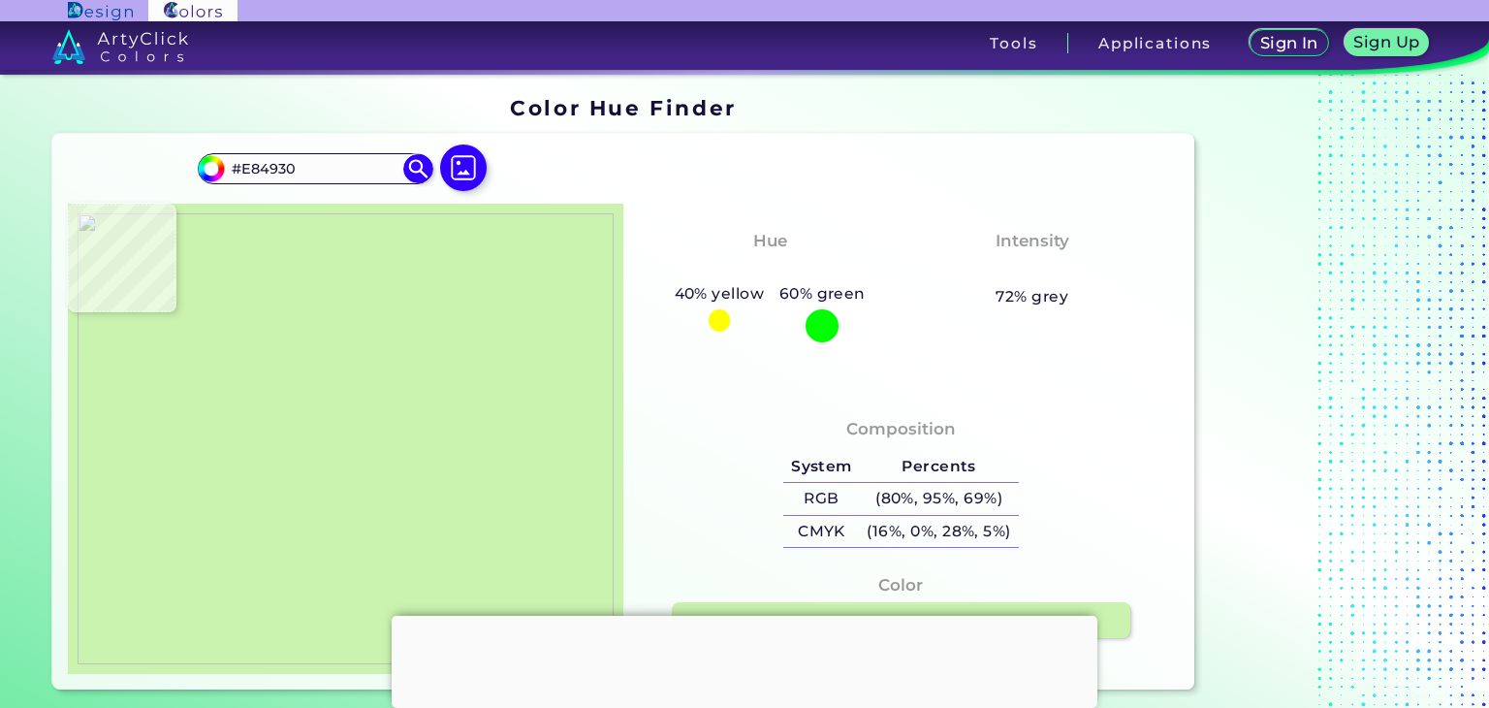
type input "#e74930"
type input "#E74930"
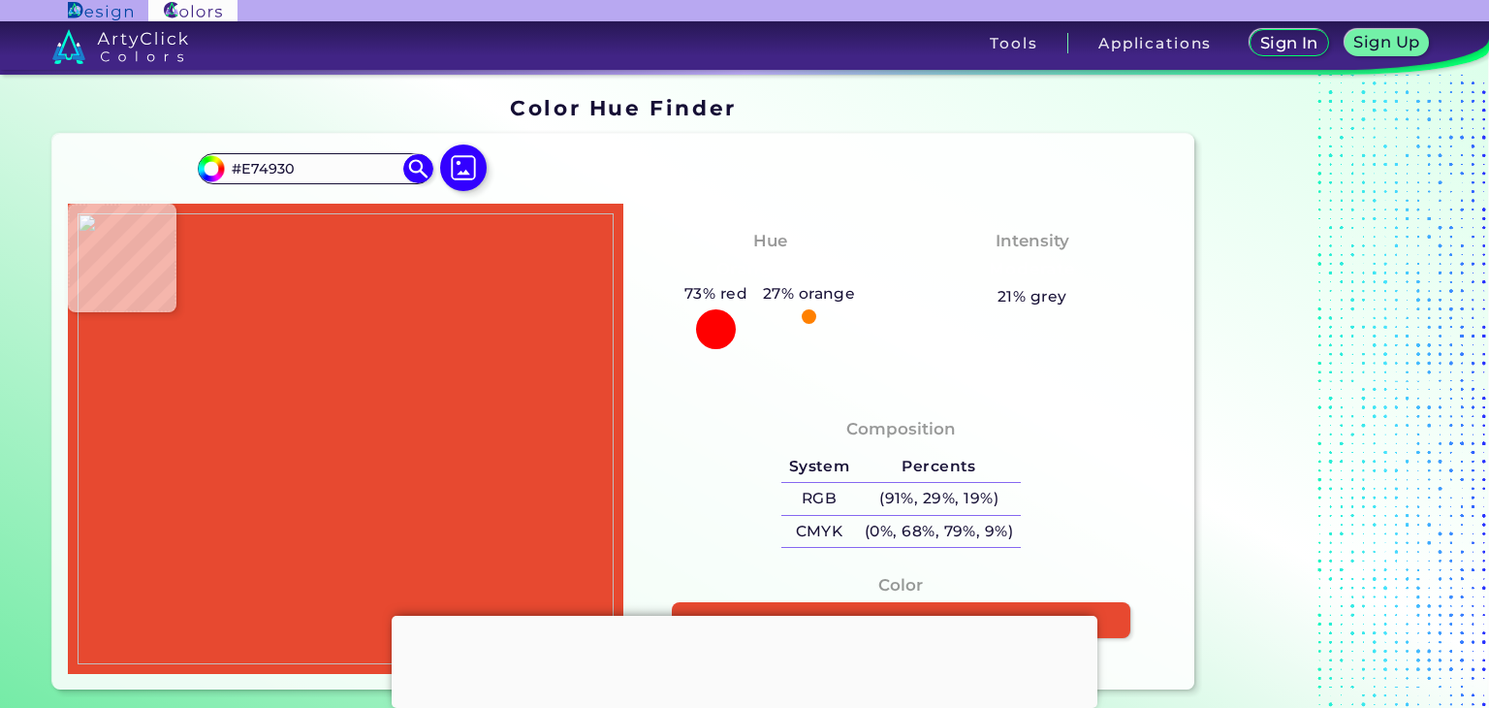
type input "#e64930"
type input "#E64930"
type input "#bf847b"
type input "#BF847B"
type input "#a7a7a7"
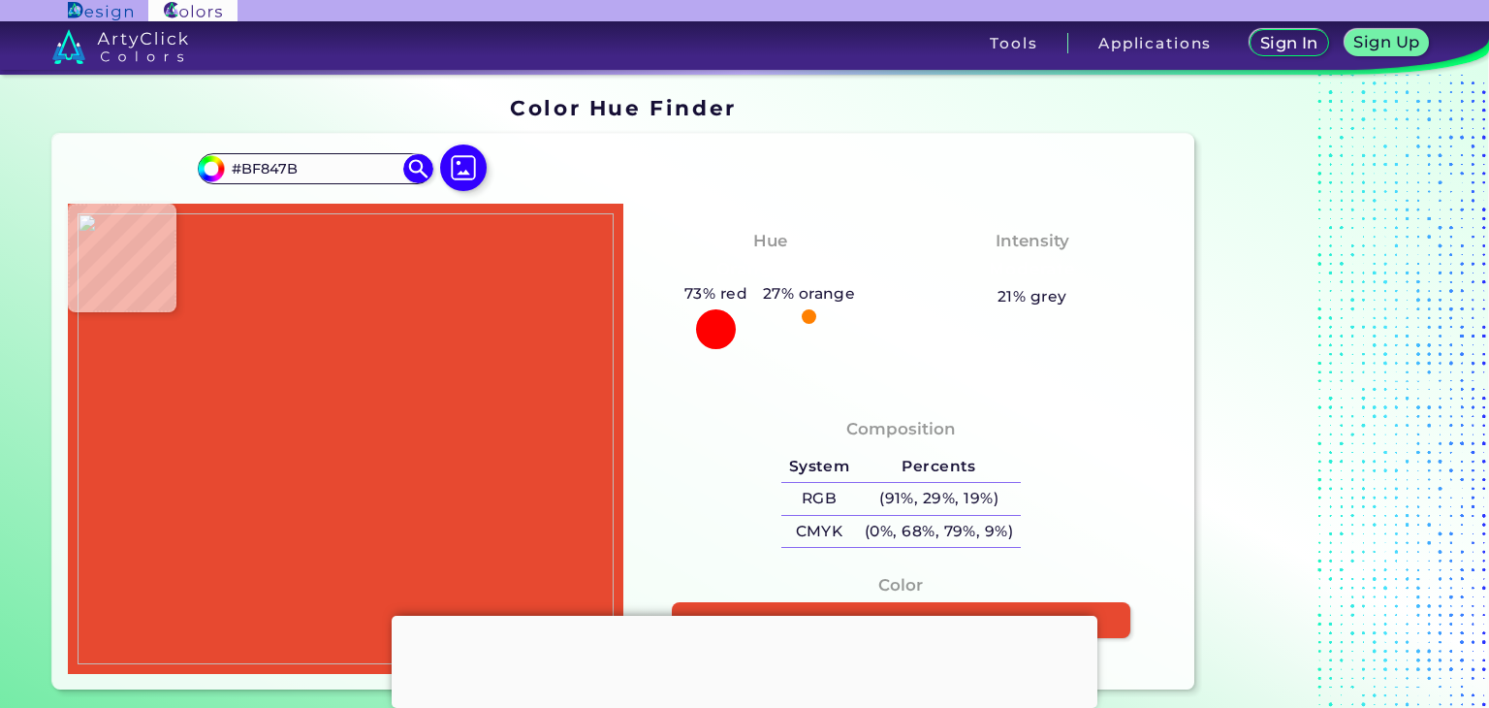
type input "#A7A7A7"
type input "#a5a5a5"
type input "#A5A5A5"
type input "#a6a6a6"
type input "#A6A6A6"
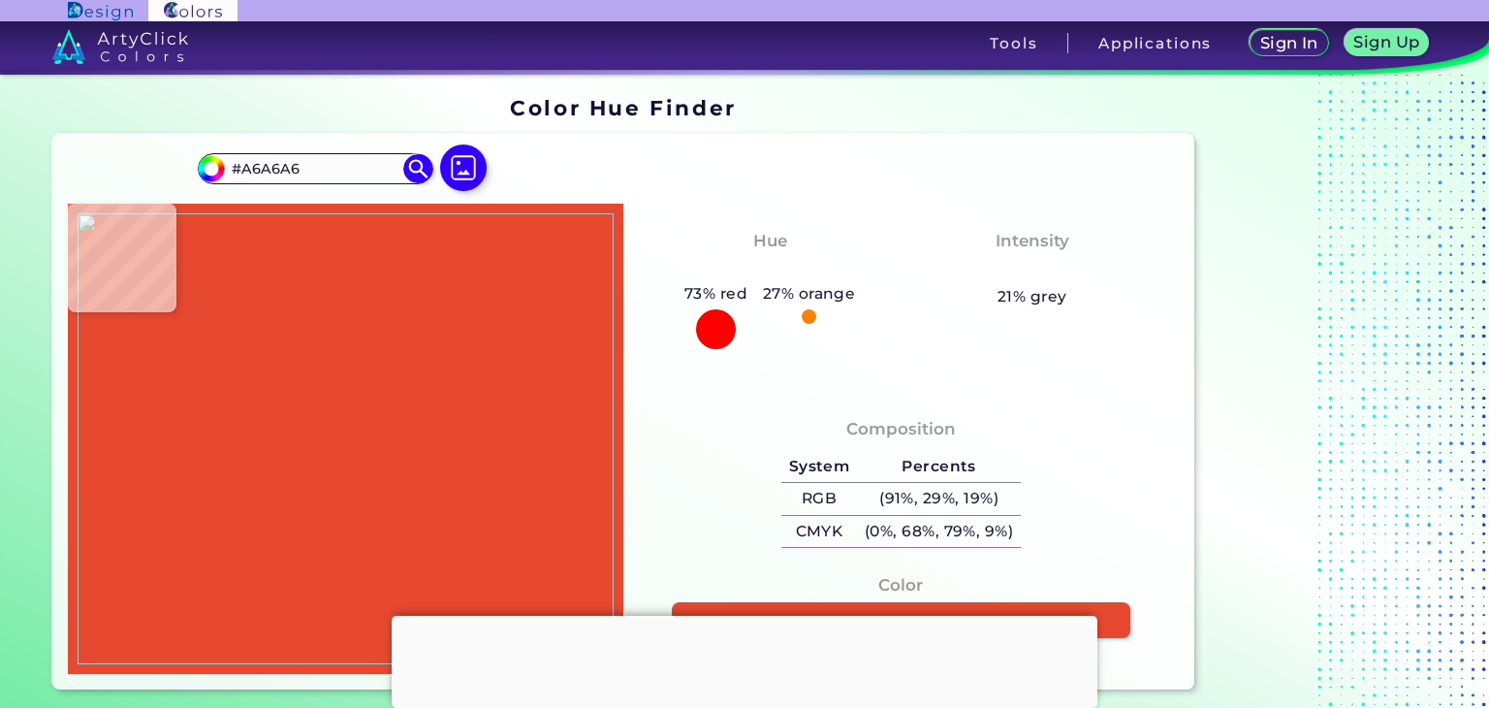
type input "#a7a7a7"
type input "#A7A7A7"
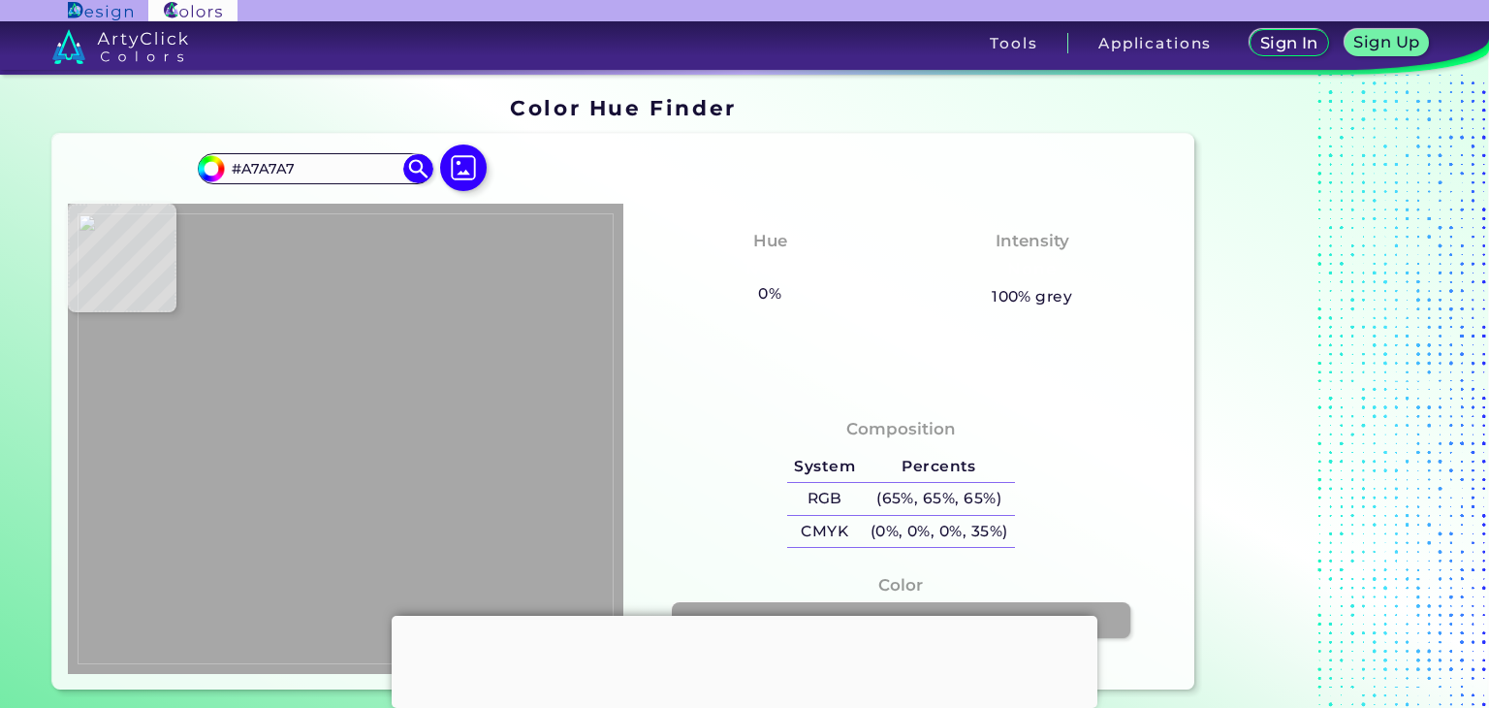
type input "#a6a6a6"
type input "#A6A6A6"
type input "#a4a4a4"
type input "#A4A4A4"
type input "#949494"
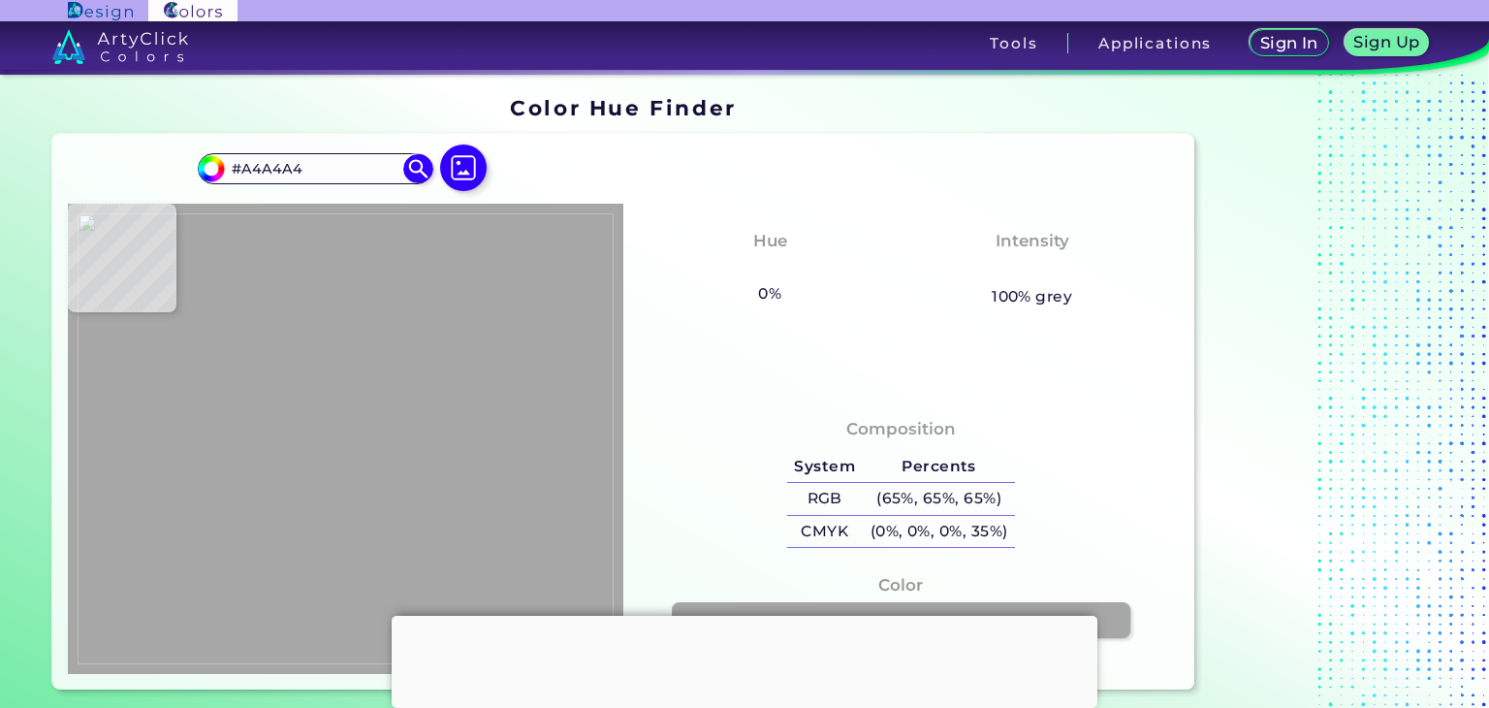
type input "#949494"
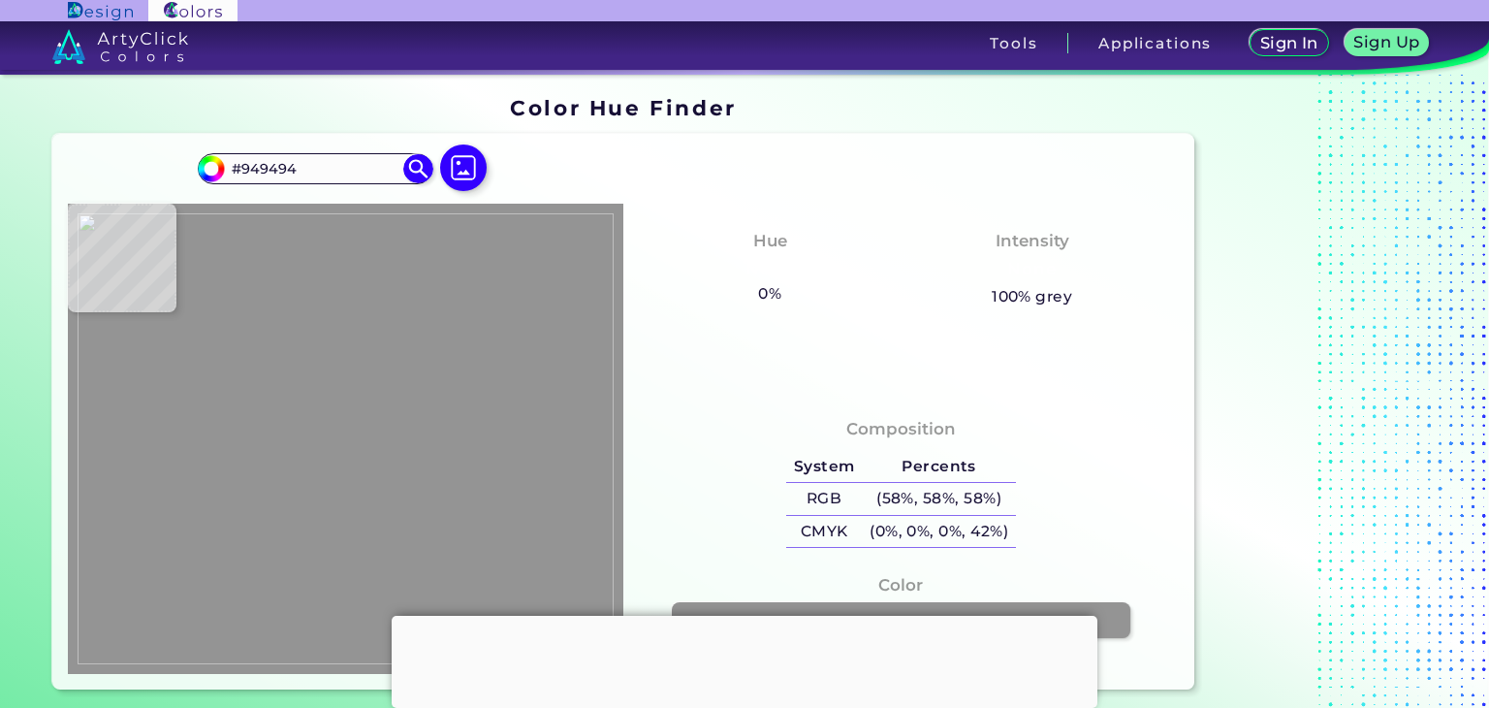
type input "#959595"
type input "#c9f1ae"
type input "#C9F1AE"
type input "#c7eeac"
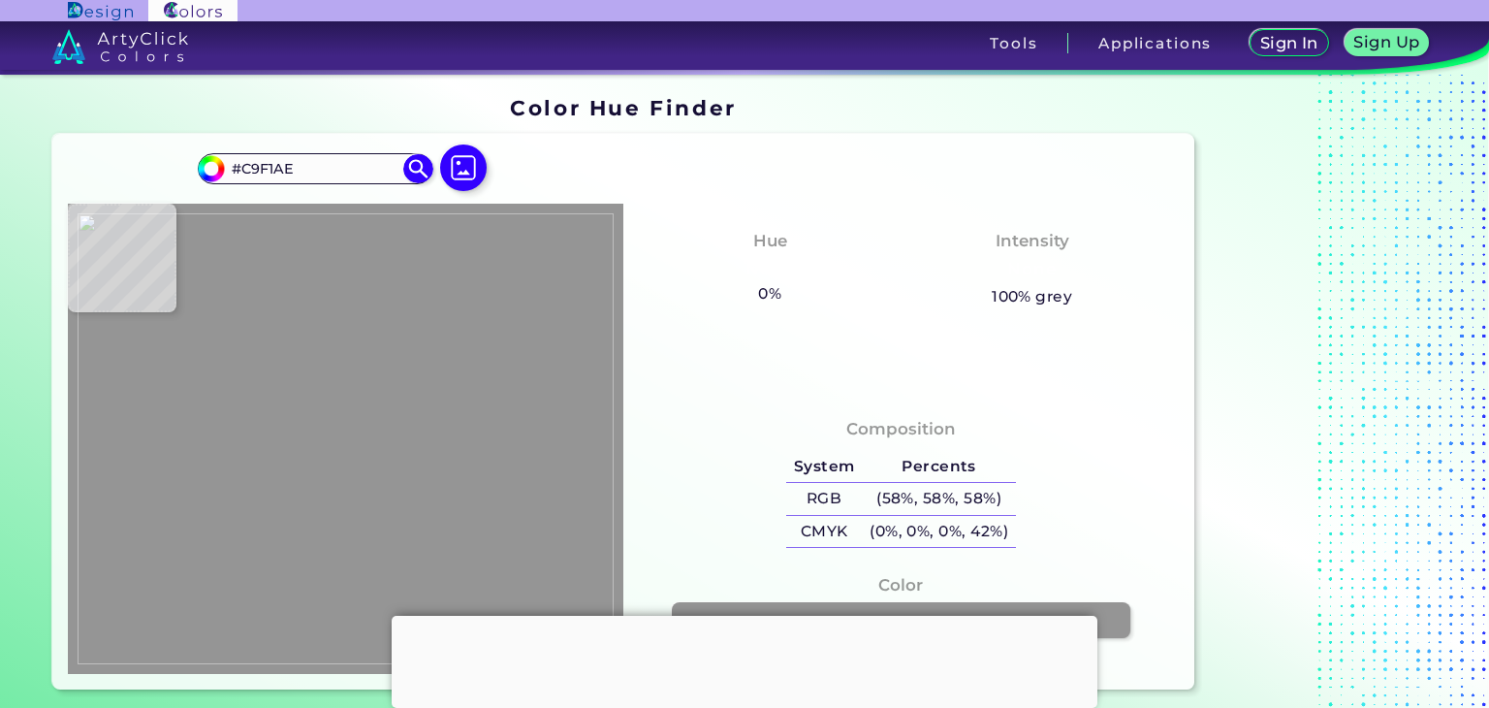
type input "#C7EEAC"
type input "#cbf3af"
type input "#CBF3AF"
type input "#342ddb"
type input "#342DDB"
